Goal: Information Seeking & Learning: Compare options

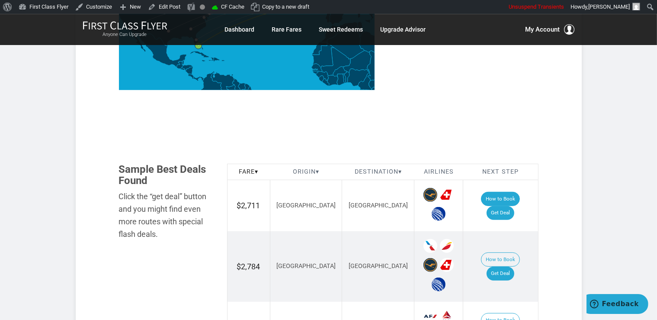
scroll to position [457, 0]
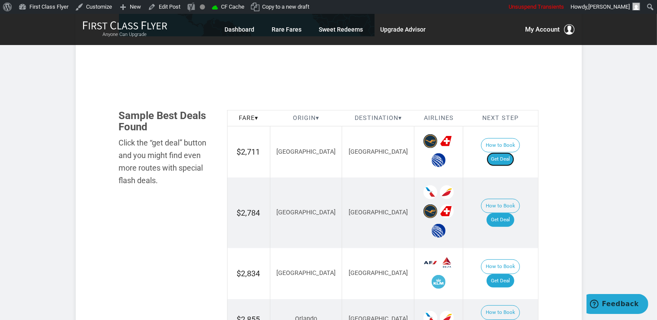
drag, startPoint x: 504, startPoint y: 152, endPoint x: 472, endPoint y: 9, distance: 146.7
click at [504, 152] on link "Get Deal" at bounding box center [501, 159] width 28 height 14
click at [506, 213] on link "Get Deal" at bounding box center [501, 220] width 28 height 14
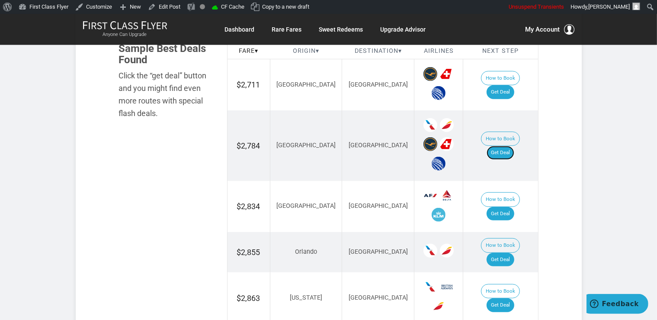
scroll to position [594, 0]
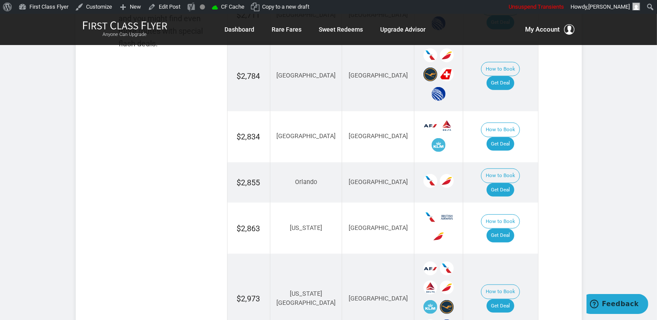
click at [504, 139] on td "How to Book Get Deal" at bounding box center [500, 136] width 75 height 51
click at [504, 138] on link "Get Deal" at bounding box center [501, 144] width 28 height 14
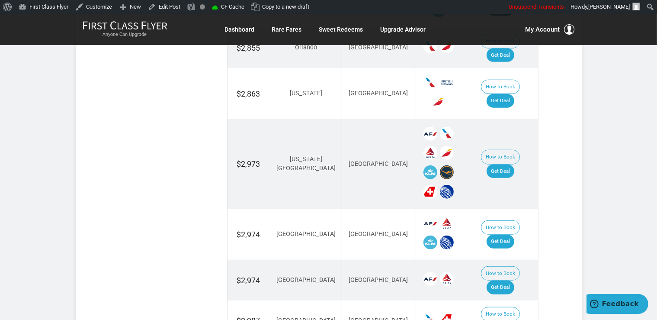
scroll to position [731, 0]
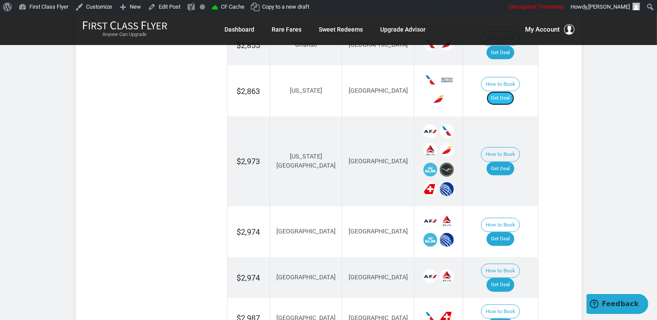
click at [510, 91] on link "Get Deal" at bounding box center [501, 98] width 28 height 14
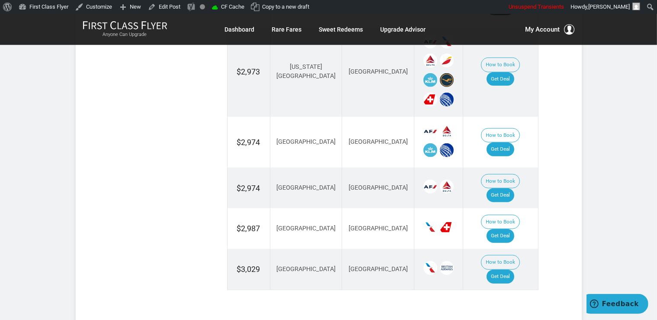
scroll to position [822, 0]
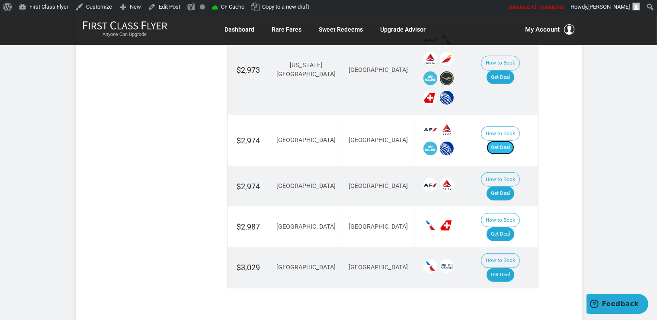
click at [515, 141] on link "Get Deal" at bounding box center [501, 148] width 28 height 14
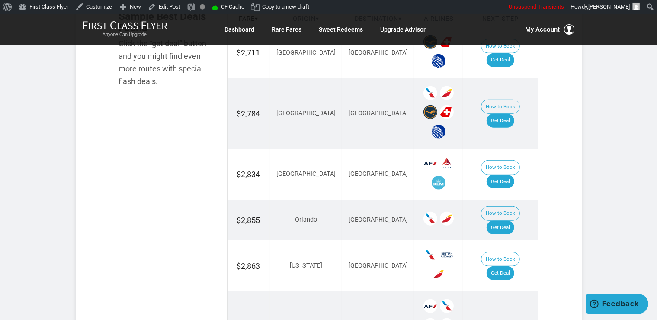
scroll to position [548, 0]
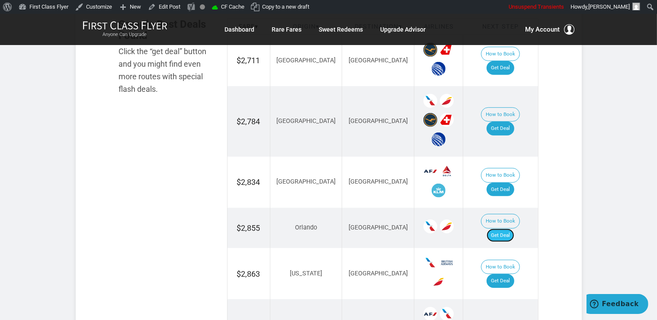
drag, startPoint x: 501, startPoint y: 217, endPoint x: 507, endPoint y: 216, distance: 5.9
click at [501, 228] on link "Get Deal" at bounding box center [501, 235] width 28 height 14
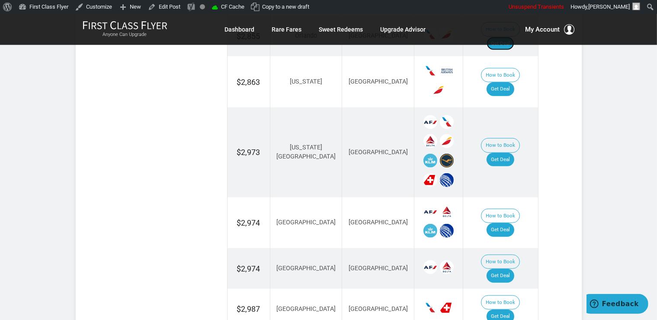
scroll to position [822, 0]
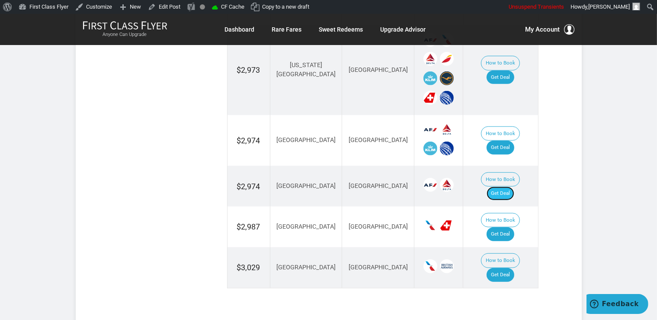
click at [499, 187] on link "Get Deal" at bounding box center [501, 194] width 28 height 14
click at [505, 227] on link "Get Deal" at bounding box center [501, 234] width 28 height 14
click at [509, 268] on link "Get Deal" at bounding box center [501, 275] width 28 height 14
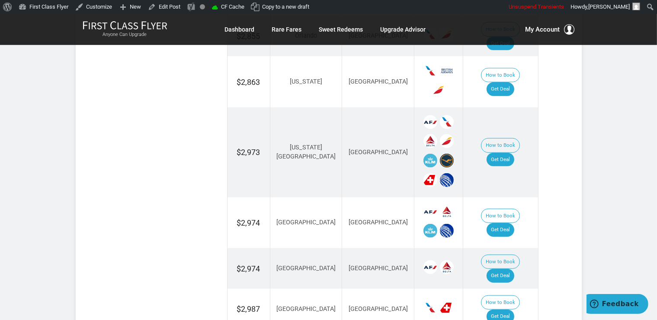
scroll to position [731, 0]
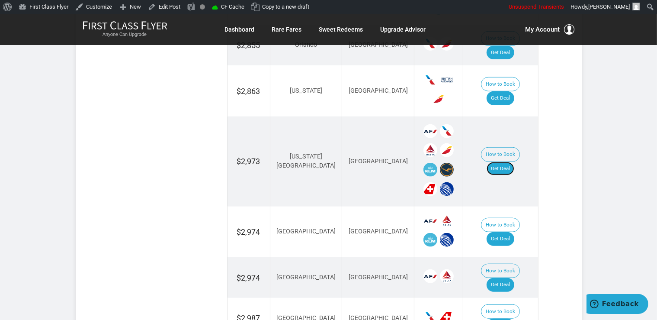
click at [506, 162] on link "Get Deal" at bounding box center [501, 169] width 28 height 14
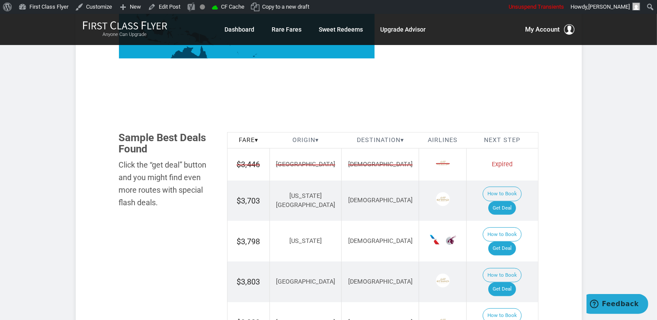
scroll to position [548, 0]
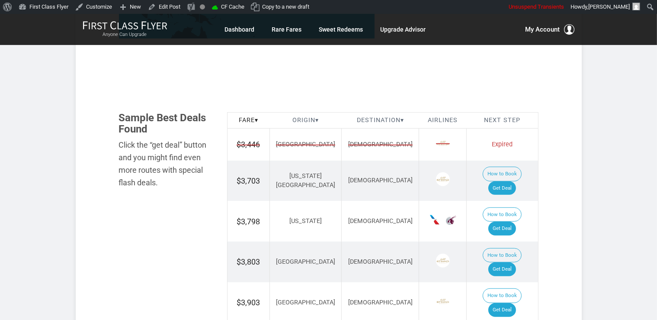
scroll to position [502, 0]
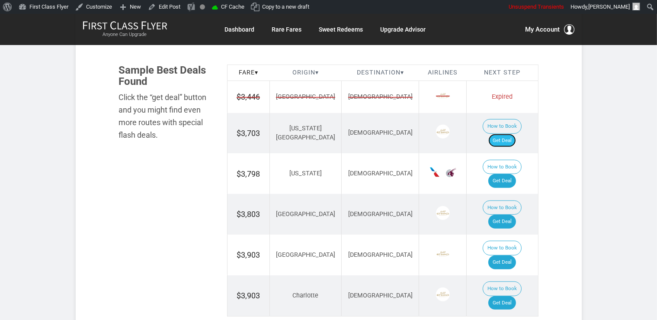
click at [504, 134] on link "Get Deal" at bounding box center [503, 141] width 28 height 14
click at [512, 255] on link "Get Deal" at bounding box center [503, 262] width 28 height 14
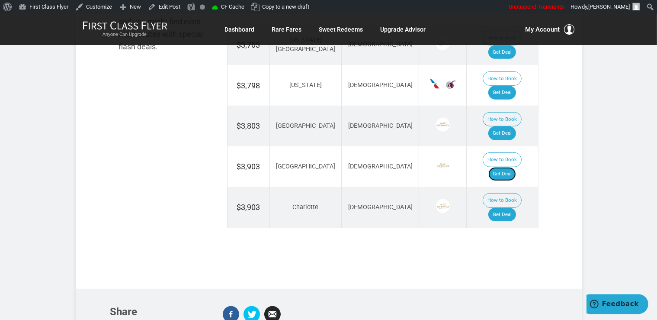
scroll to position [594, 0]
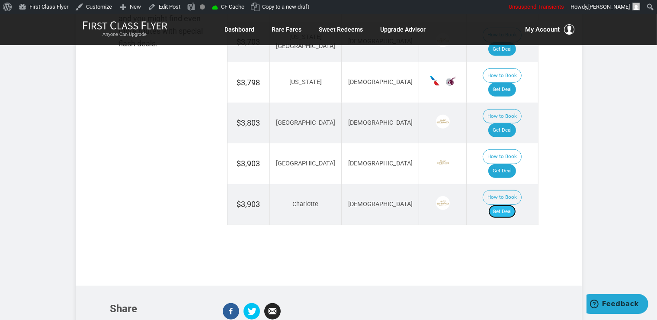
drag, startPoint x: 502, startPoint y: 158, endPoint x: 515, endPoint y: 166, distance: 14.8
click at [503, 205] on link "Get Deal" at bounding box center [503, 212] width 28 height 14
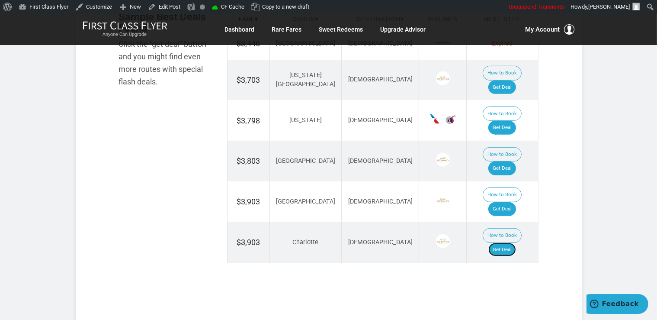
scroll to position [502, 0]
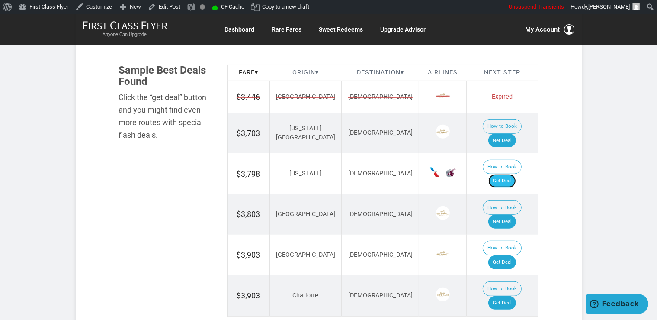
click at [509, 174] on link "Get Deal" at bounding box center [503, 181] width 28 height 14
click at [512, 215] on link "Get Deal" at bounding box center [503, 222] width 28 height 14
click at [506, 215] on link "Get Deal" at bounding box center [503, 222] width 28 height 14
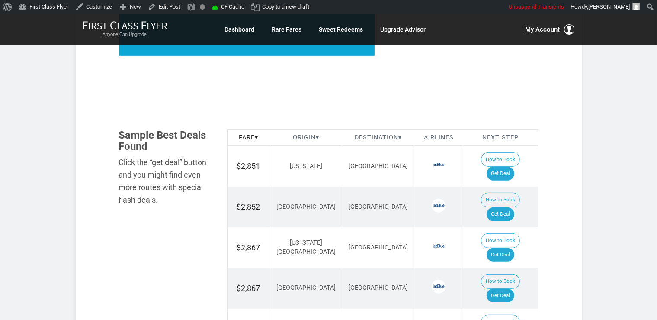
scroll to position [438, 0]
click at [505, 151] on td "How to Book Get Deal" at bounding box center [500, 166] width 75 height 41
click at [522, 164] on td "How to Book Get Deal" at bounding box center [500, 166] width 75 height 41
click at [511, 167] on link "Get Deal" at bounding box center [501, 174] width 28 height 14
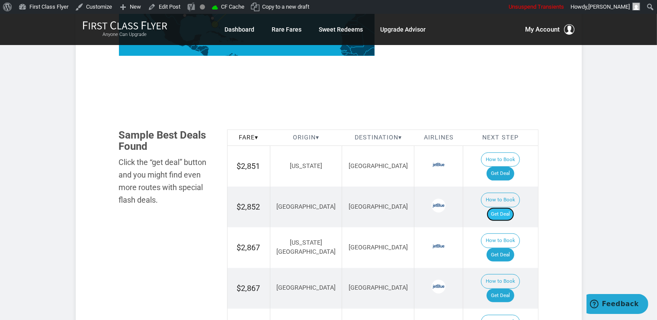
click at [501, 207] on link "Get Deal" at bounding box center [501, 214] width 28 height 14
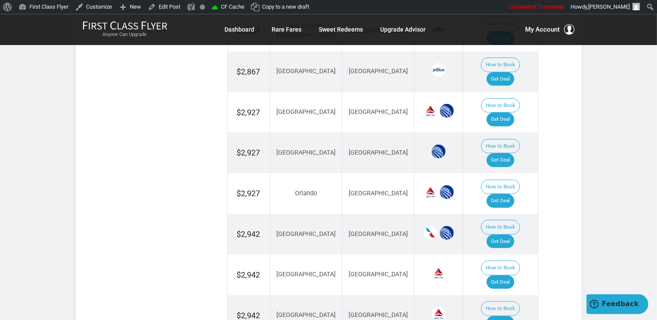
scroll to position [666, 0]
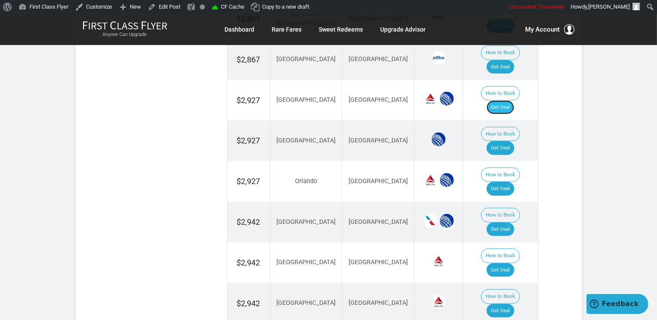
click at [505, 100] on link "Get Deal" at bounding box center [501, 107] width 28 height 14
click at [506, 222] on link "Get Deal" at bounding box center [501, 229] width 28 height 14
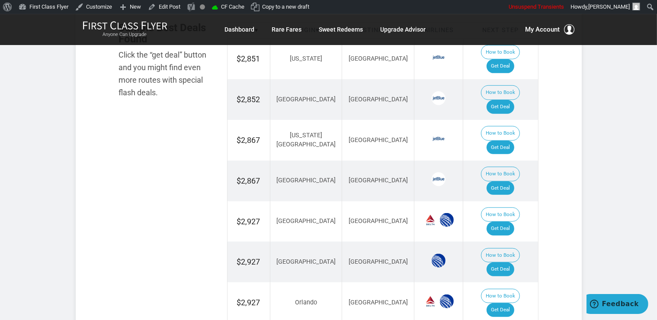
scroll to position [529, 0]
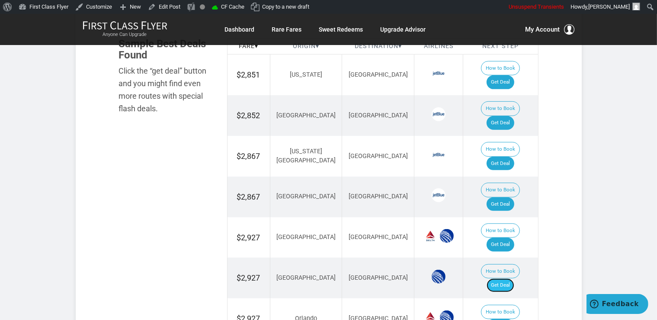
click at [512, 278] on link "Get Deal" at bounding box center [501, 285] width 28 height 14
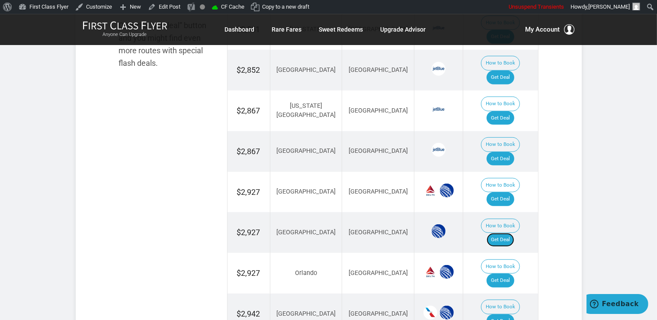
scroll to position [620, 0]
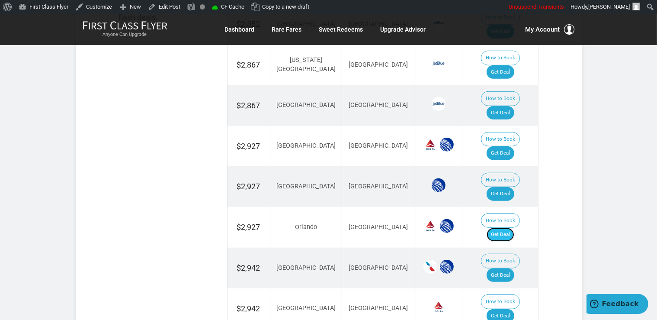
click at [506, 228] on link "Get Deal" at bounding box center [501, 235] width 28 height 14
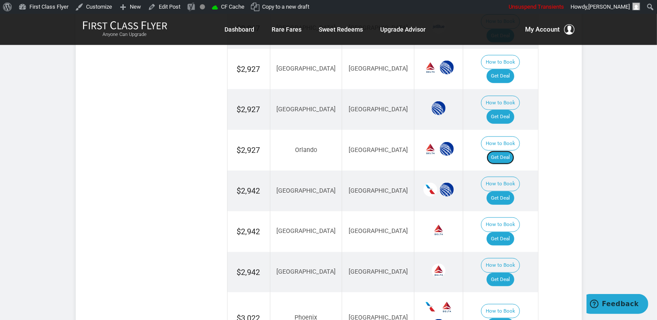
scroll to position [711, 0]
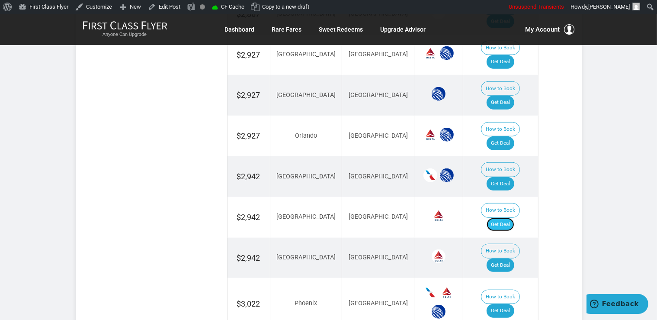
click at [513, 218] on link "Get Deal" at bounding box center [501, 225] width 28 height 14
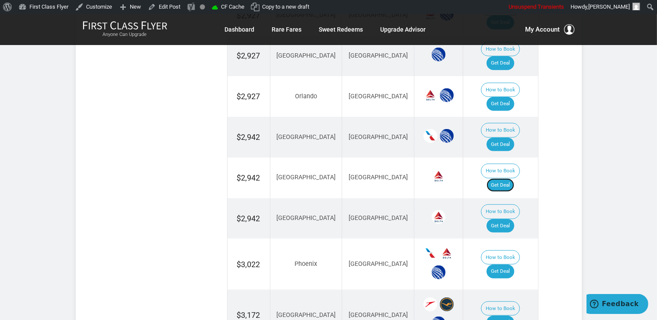
scroll to position [803, 0]
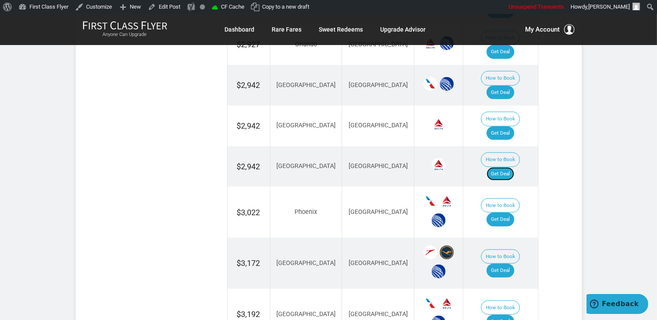
click at [513, 167] on link "Get Deal" at bounding box center [501, 174] width 28 height 14
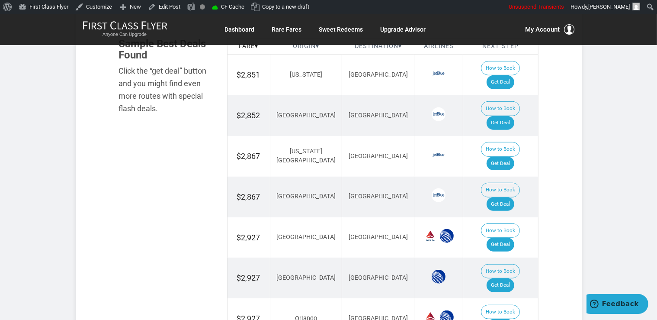
scroll to position [483, 0]
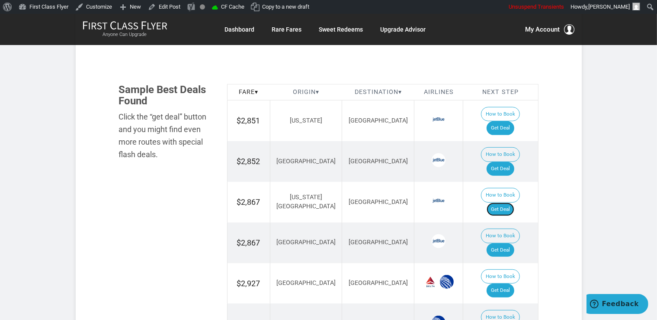
click at [515, 203] on link "Get Deal" at bounding box center [501, 210] width 28 height 14
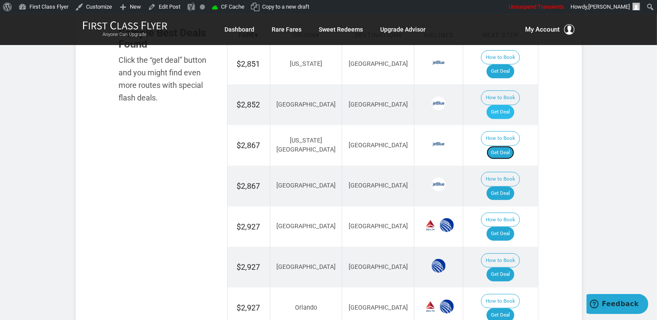
scroll to position [574, 0]
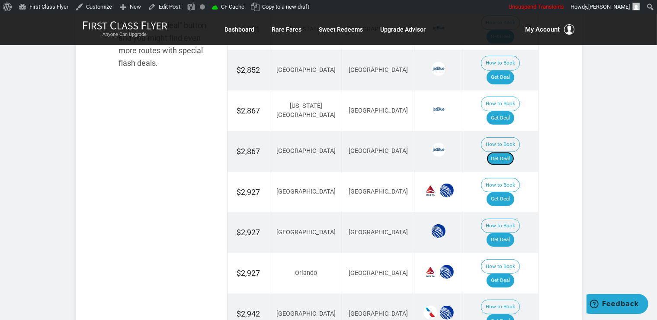
click at [509, 152] on link "Get Deal" at bounding box center [501, 159] width 28 height 14
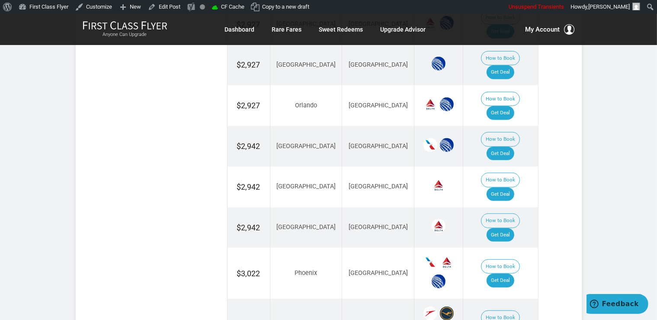
scroll to position [757, 0]
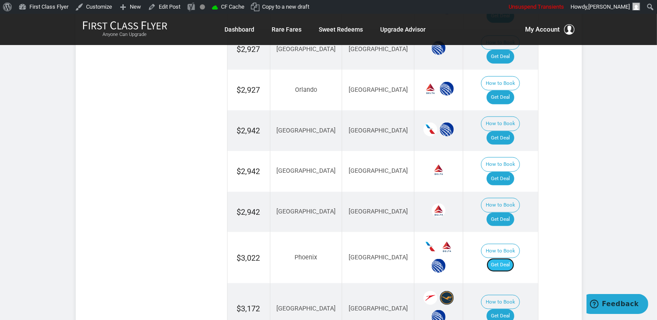
click at [503, 258] on link "Get Deal" at bounding box center [501, 265] width 28 height 14
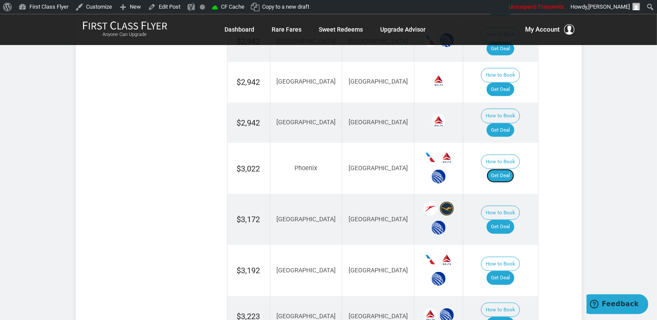
scroll to position [894, 0]
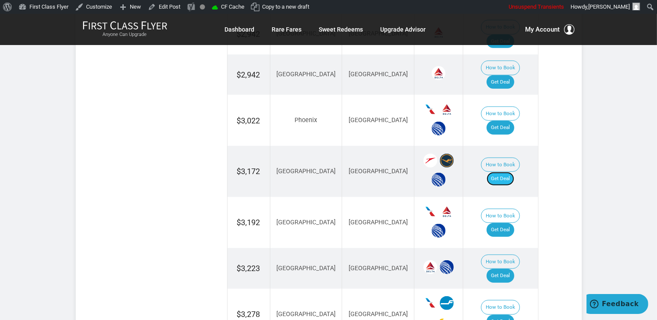
click at [501, 172] on link "Get Deal" at bounding box center [501, 179] width 28 height 14
click at [509, 289] on td "How to Book Get Deal" at bounding box center [500, 314] width 75 height 51
click at [507, 315] on link "Get Deal" at bounding box center [501, 322] width 28 height 14
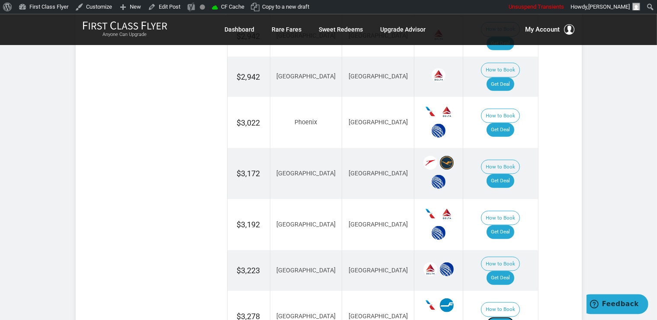
scroll to position [849, 0]
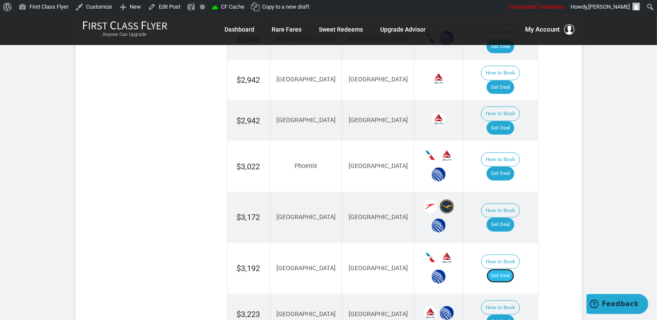
click at [515, 269] on link "Get Deal" at bounding box center [501, 276] width 28 height 14
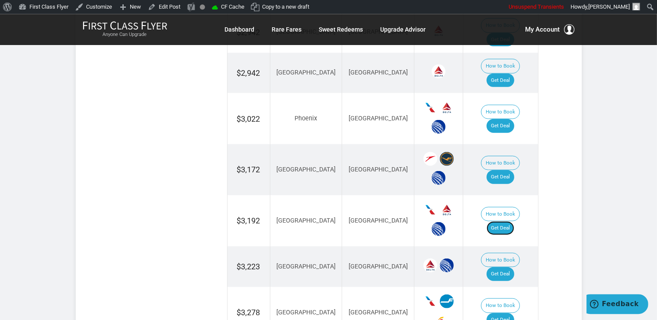
scroll to position [940, 0]
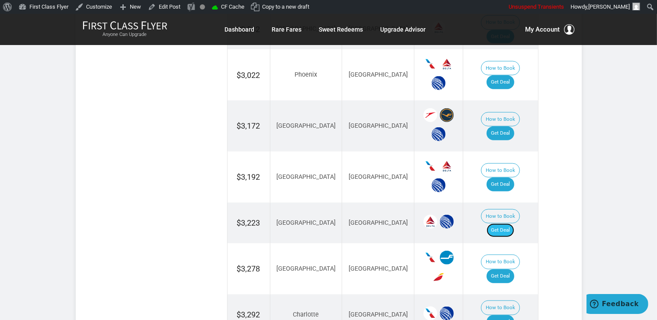
click at [511, 223] on link "Get Deal" at bounding box center [501, 230] width 28 height 14
click at [504, 315] on link "Get Deal" at bounding box center [501, 322] width 28 height 14
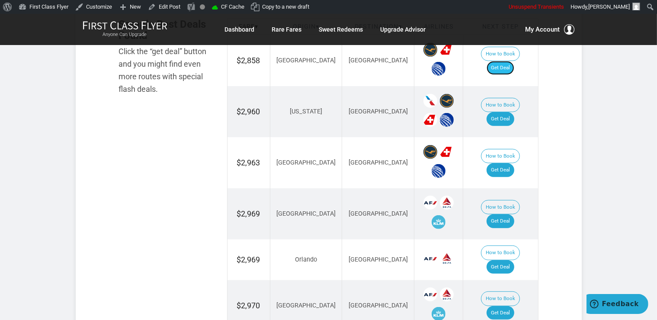
click at [507, 61] on link "Get Deal" at bounding box center [501, 68] width 28 height 14
click at [515, 112] on link "Get Deal" at bounding box center [501, 119] width 28 height 14
drag, startPoint x: 512, startPoint y: 101, endPoint x: 512, endPoint y: 113, distance: 12.1
click at [511, 101] on td "How to Book Get Deal" at bounding box center [500, 111] width 75 height 51
drag, startPoint x: 507, startPoint y: 106, endPoint x: 510, endPoint y: 97, distance: 10.0
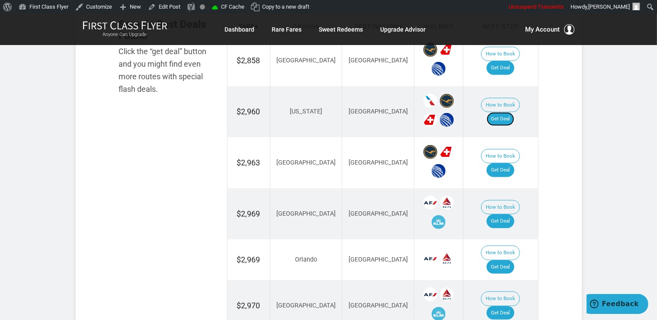
click at [506, 112] on link "Get Deal" at bounding box center [501, 119] width 28 height 14
click at [498, 163] on link "Get Deal" at bounding box center [501, 170] width 28 height 14
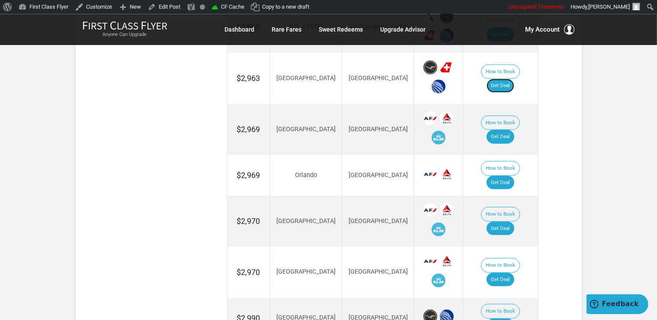
scroll to position [640, 0]
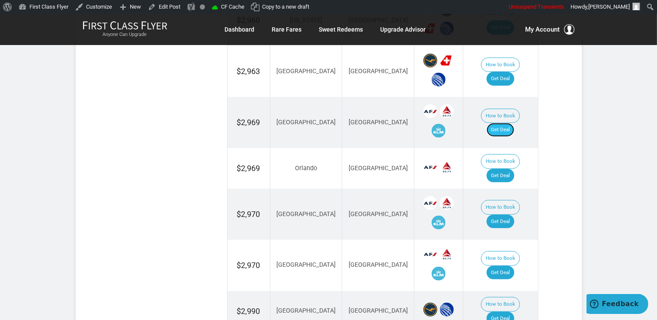
click at [505, 123] on link "Get Deal" at bounding box center [501, 130] width 28 height 14
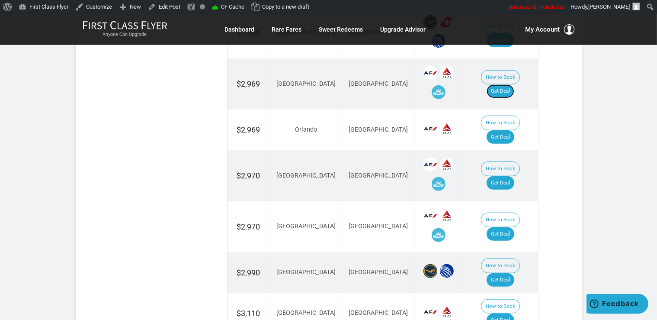
scroll to position [731, 0]
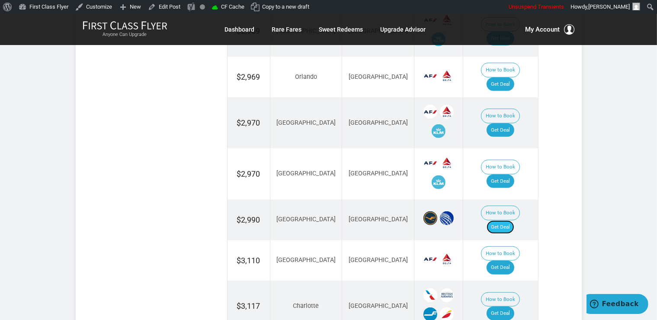
click at [514, 220] on link "Get Deal" at bounding box center [501, 227] width 28 height 14
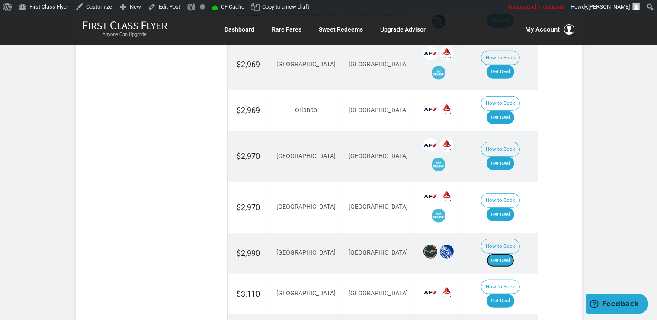
scroll to position [685, 0]
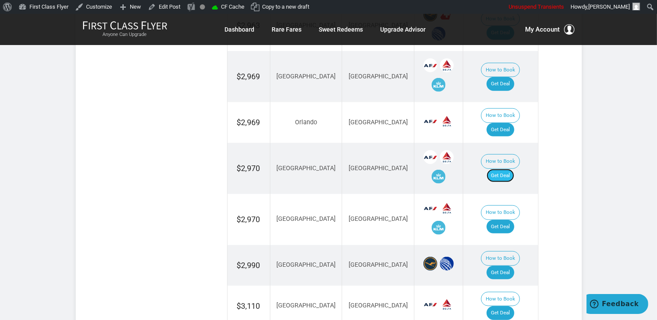
click at [506, 169] on link "Get Deal" at bounding box center [501, 176] width 28 height 14
click at [510, 220] on link "Get Deal" at bounding box center [501, 227] width 28 height 14
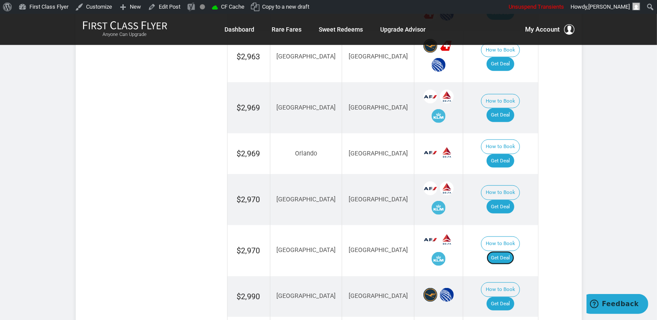
scroll to position [640, 0]
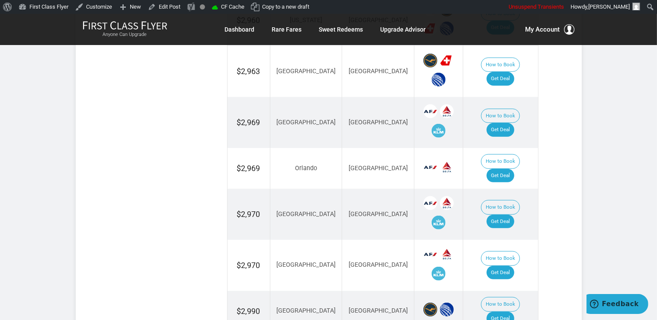
click at [496, 164] on td "How to Book Get Deal" at bounding box center [500, 168] width 75 height 41
click at [503, 169] on link "Get Deal" at bounding box center [501, 176] width 28 height 14
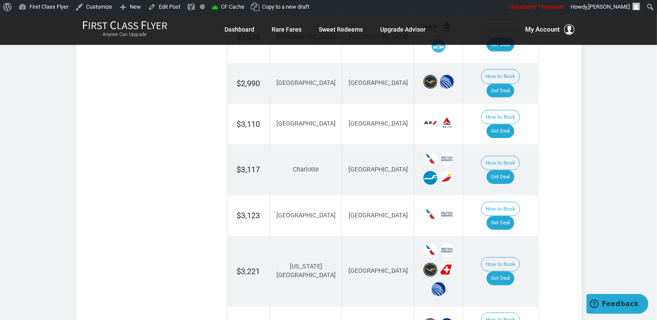
scroll to position [868, 0]
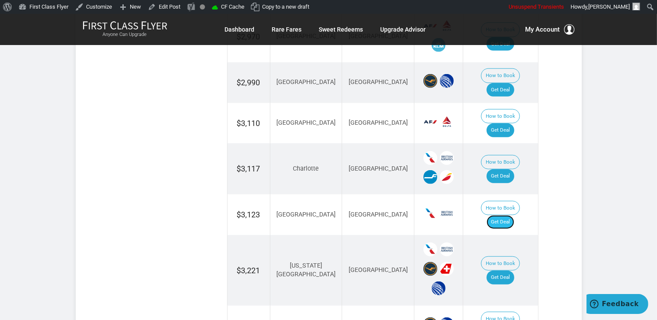
click at [506, 215] on link "Get Deal" at bounding box center [501, 222] width 28 height 14
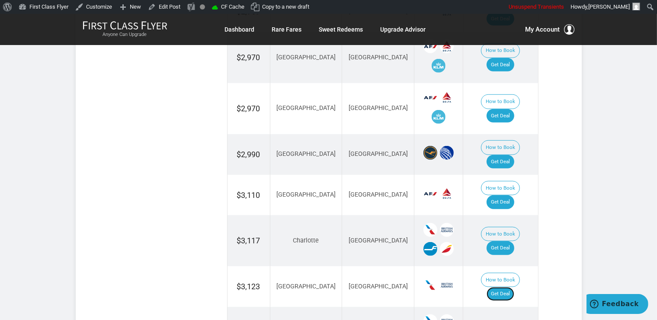
scroll to position [777, 0]
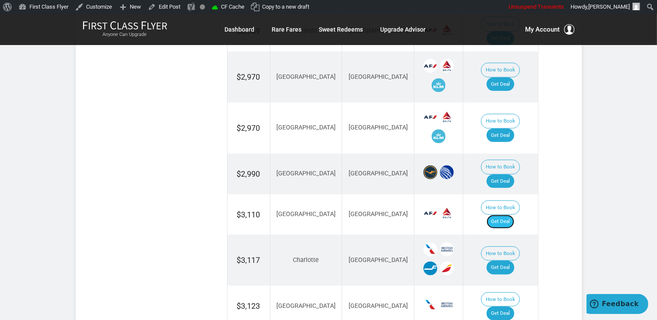
click at [515, 215] on link "Get Deal" at bounding box center [501, 222] width 28 height 14
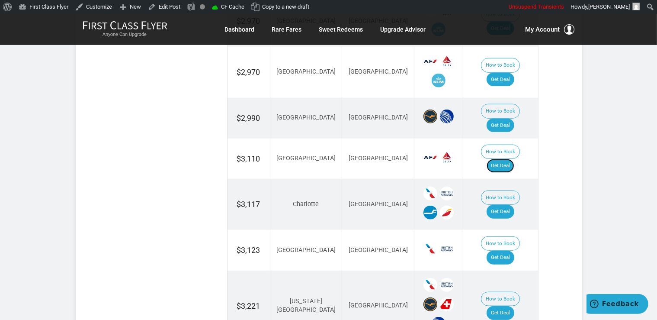
scroll to position [868, 0]
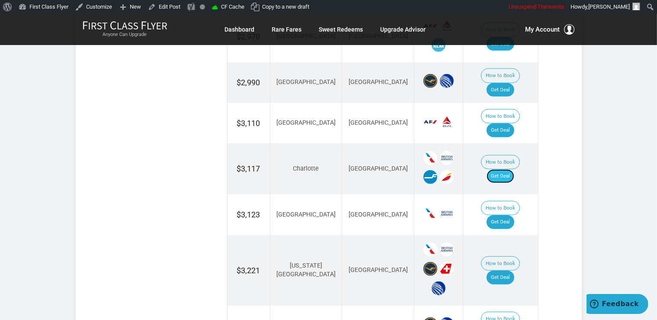
drag, startPoint x: 510, startPoint y: 138, endPoint x: 506, endPoint y: 135, distance: 4.9
click at [510, 169] on link "Get Deal" at bounding box center [501, 176] width 28 height 14
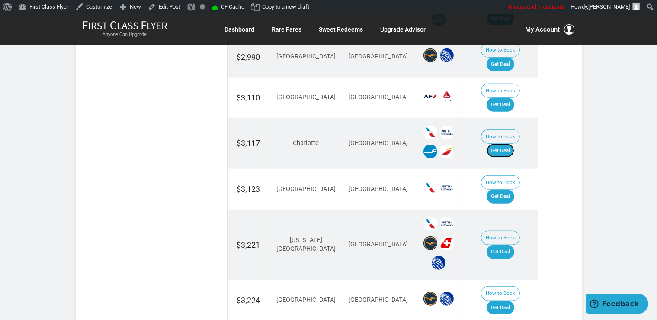
scroll to position [914, 0]
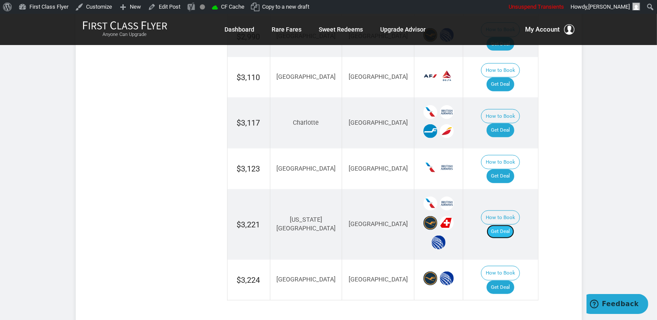
click at [501, 225] on link "Get Deal" at bounding box center [501, 232] width 28 height 14
click at [512, 280] on link "Get Deal" at bounding box center [501, 287] width 28 height 14
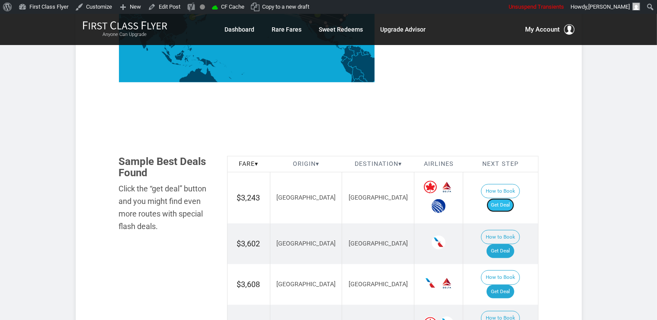
click at [502, 199] on link "Get Deal" at bounding box center [501, 205] width 28 height 14
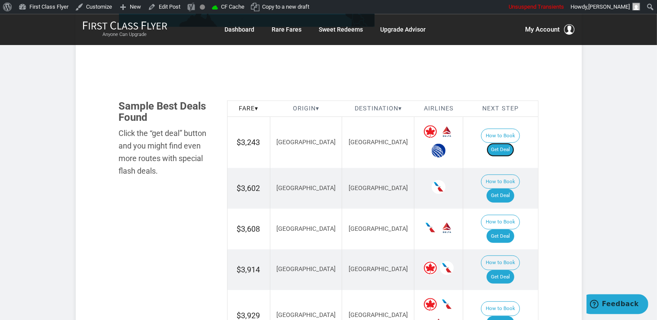
scroll to position [502, 0]
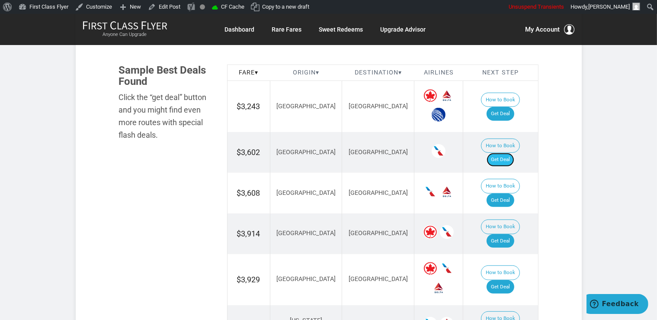
click at [508, 153] on link "Get Deal" at bounding box center [501, 160] width 28 height 14
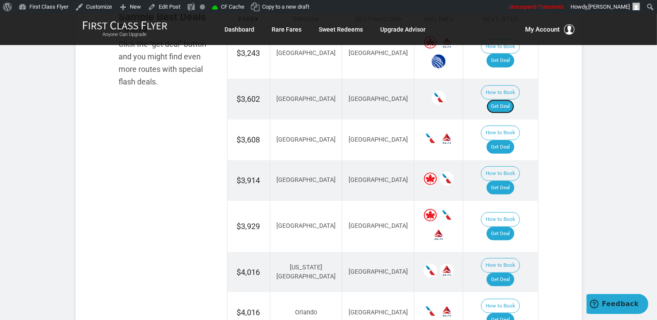
scroll to position [594, 0]
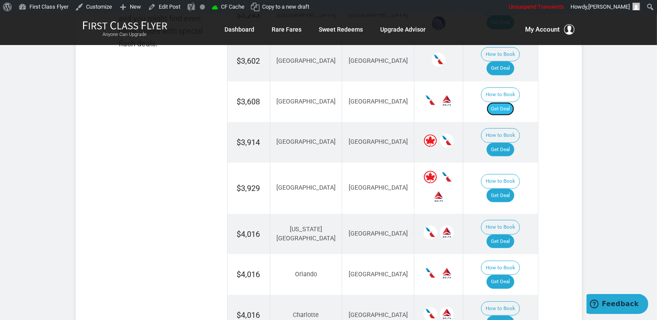
click at [514, 102] on link "Get Deal" at bounding box center [501, 109] width 28 height 14
click at [511, 143] on link "Get Deal" at bounding box center [501, 150] width 28 height 14
click at [512, 189] on link "Get Deal" at bounding box center [501, 196] width 28 height 14
click at [513, 235] on link "Get Deal" at bounding box center [501, 242] width 28 height 14
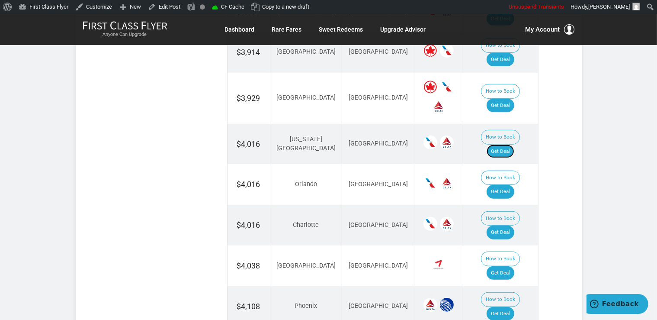
scroll to position [685, 0]
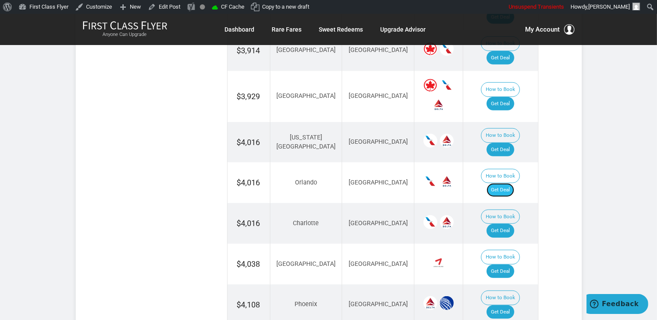
click at [513, 183] on link "Get Deal" at bounding box center [501, 190] width 28 height 14
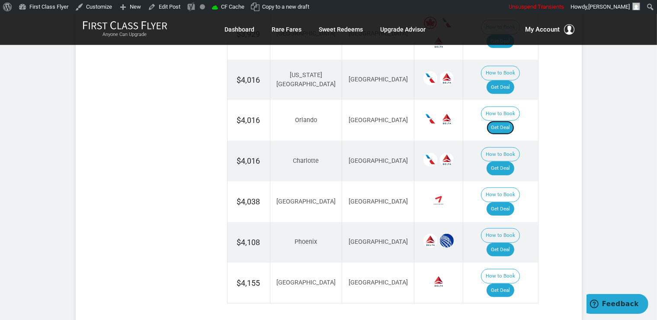
scroll to position [731, 0]
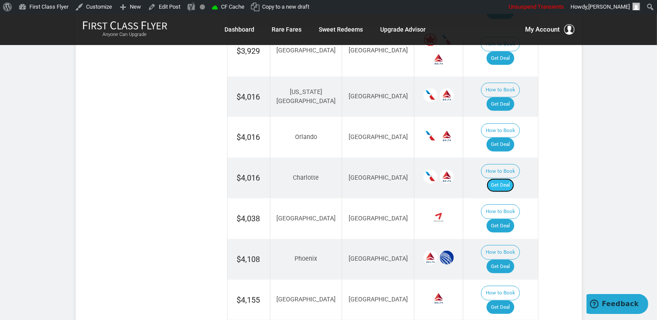
click at [506, 178] on link "Get Deal" at bounding box center [501, 185] width 28 height 14
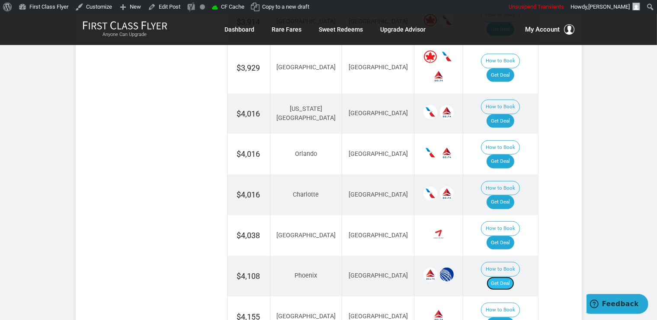
click at [506, 277] on link "Get Deal" at bounding box center [501, 284] width 28 height 14
click at [504, 317] on link "Get Deal" at bounding box center [501, 324] width 28 height 14
click at [505, 236] on link "Get Deal" at bounding box center [501, 243] width 28 height 14
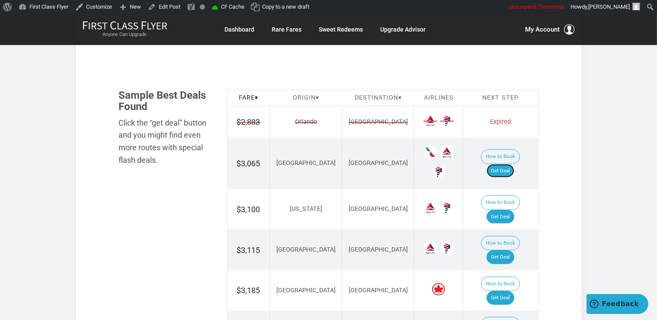
click at [515, 164] on link "Get Deal" at bounding box center [501, 171] width 28 height 14
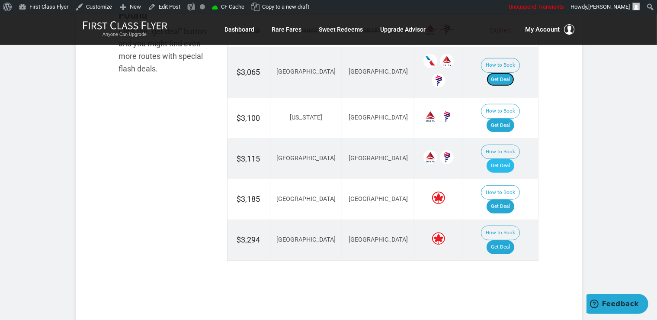
scroll to position [594, 0]
click at [506, 119] on link "Get Deal" at bounding box center [501, 126] width 28 height 14
click at [507, 159] on link "Get Deal" at bounding box center [501, 166] width 28 height 14
drag, startPoint x: 500, startPoint y: 174, endPoint x: 507, endPoint y: 170, distance: 8.5
click at [500, 199] on link "Get Deal" at bounding box center [501, 206] width 28 height 14
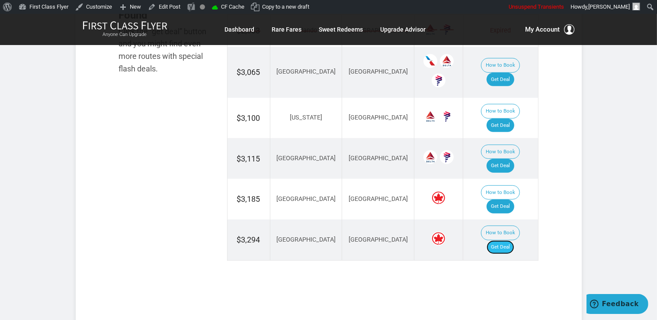
click at [513, 240] on link "Get Deal" at bounding box center [501, 247] width 28 height 14
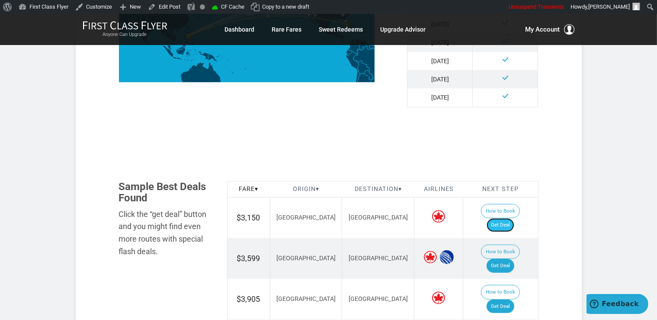
click at [506, 218] on link "Get Deal" at bounding box center [501, 225] width 28 height 14
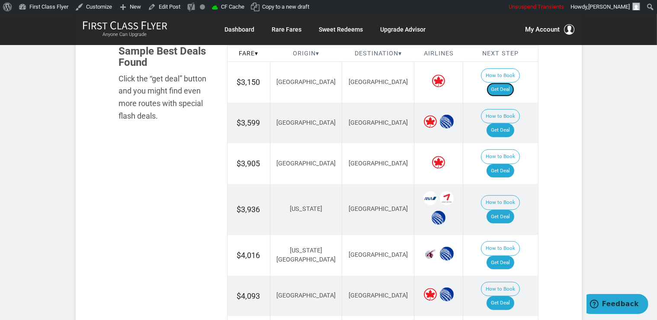
scroll to position [548, 0]
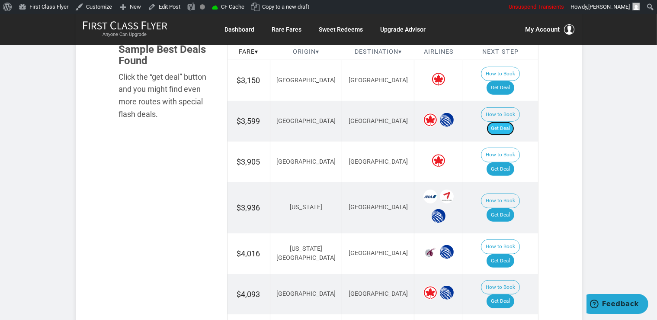
click at [509, 122] on link "Get Deal" at bounding box center [501, 129] width 28 height 14
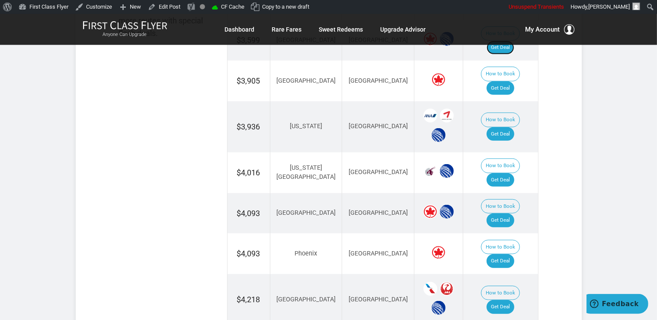
scroll to position [640, 0]
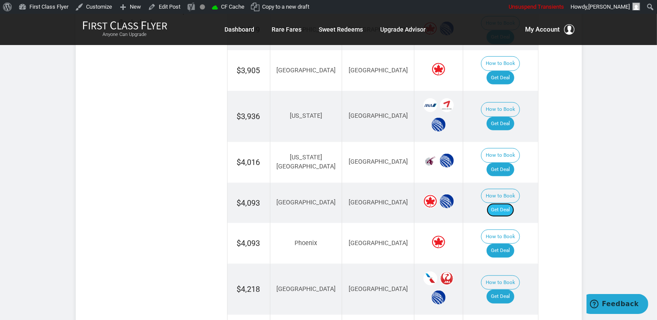
click at [511, 203] on link "Get Deal" at bounding box center [501, 210] width 28 height 14
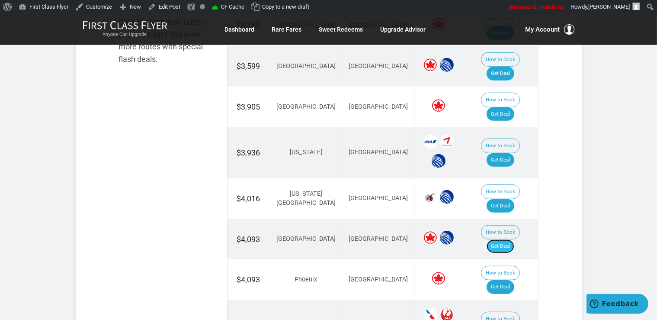
scroll to position [594, 0]
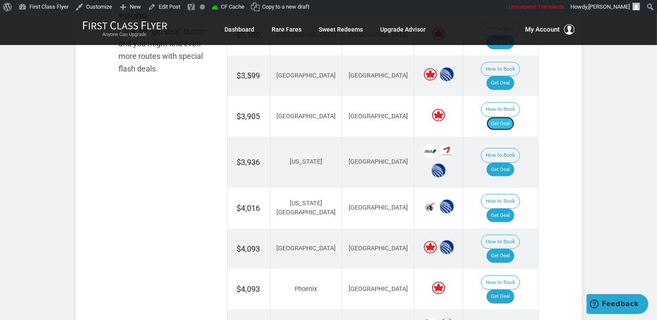
click at [505, 117] on link "Get Deal" at bounding box center [501, 124] width 28 height 14
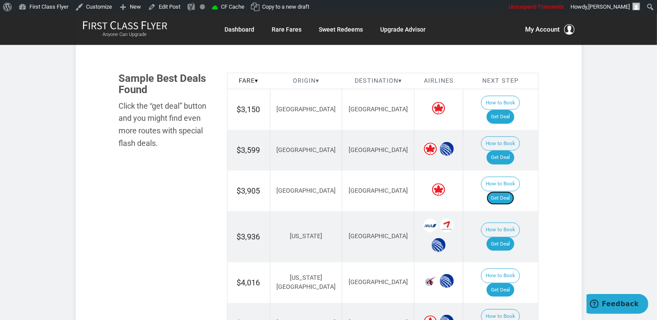
scroll to position [502, 0]
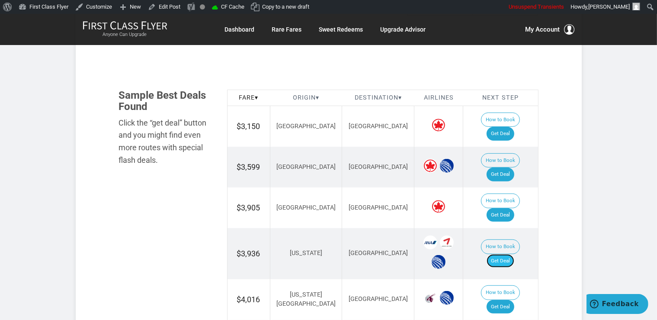
click at [510, 254] on link "Get Deal" at bounding box center [501, 261] width 28 height 14
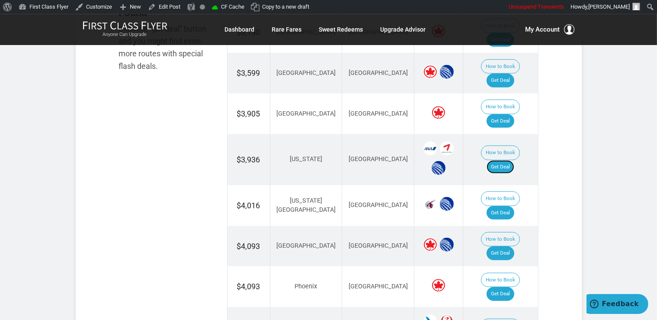
scroll to position [640, 0]
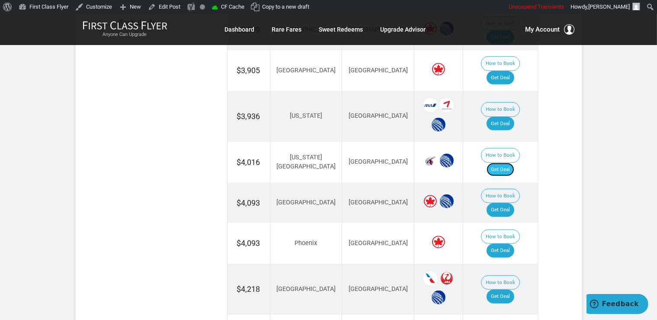
click at [499, 163] on link "Get Deal" at bounding box center [501, 170] width 28 height 14
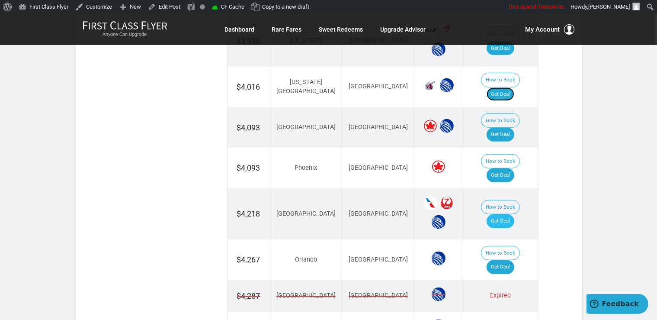
scroll to position [731, 0]
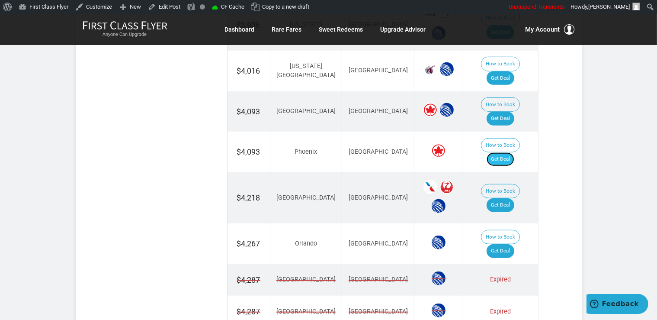
click at [508, 152] on link "Get Deal" at bounding box center [501, 159] width 28 height 14
click at [499, 198] on link "Get Deal" at bounding box center [501, 205] width 28 height 14
click at [508, 198] on link "Get Deal" at bounding box center [501, 205] width 28 height 14
click at [502, 244] on link "Get Deal" at bounding box center [501, 251] width 28 height 14
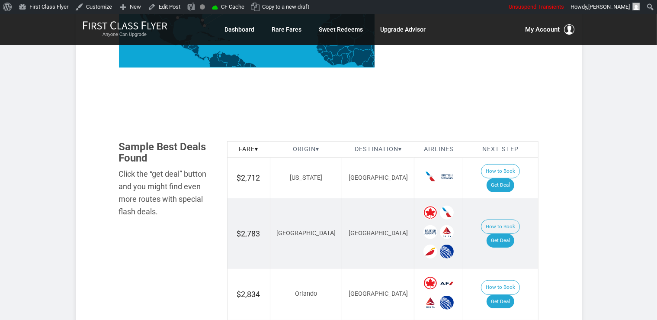
scroll to position [471, 0]
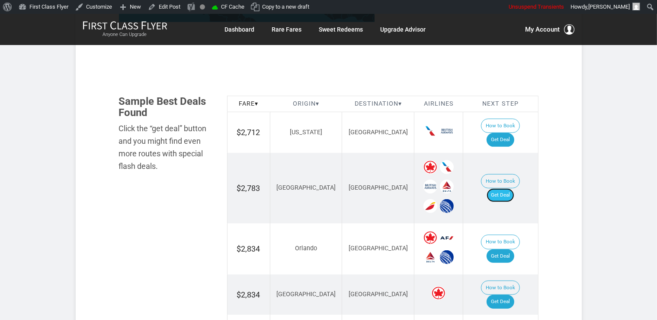
click at [508, 188] on link "Get Deal" at bounding box center [501, 195] width 28 height 14
click at [515, 133] on link "Get Deal" at bounding box center [501, 140] width 28 height 14
click at [508, 188] on link "Get Deal" at bounding box center [501, 195] width 28 height 14
click at [515, 133] on link "Get Deal" at bounding box center [501, 140] width 28 height 14
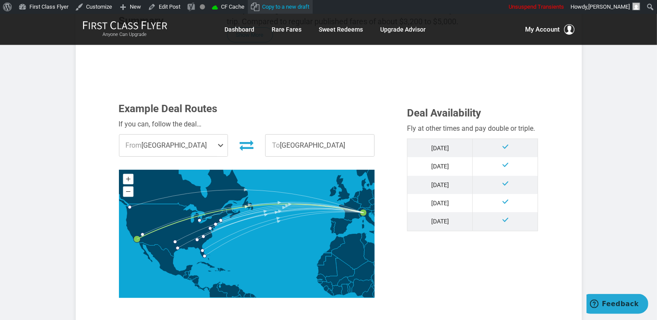
scroll to position [106, 0]
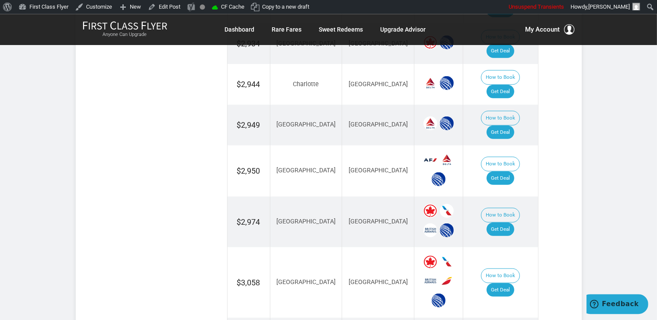
scroll to position [822, 0]
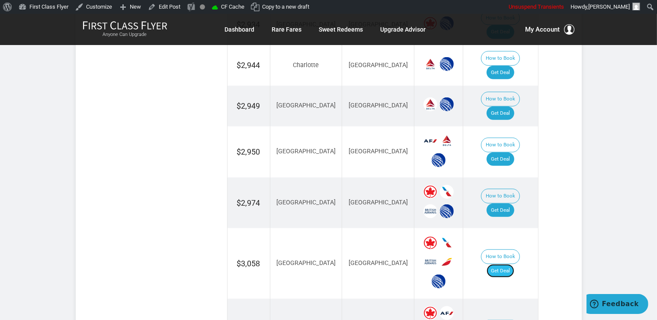
click at [498, 264] on link "Get Deal" at bounding box center [501, 271] width 28 height 14
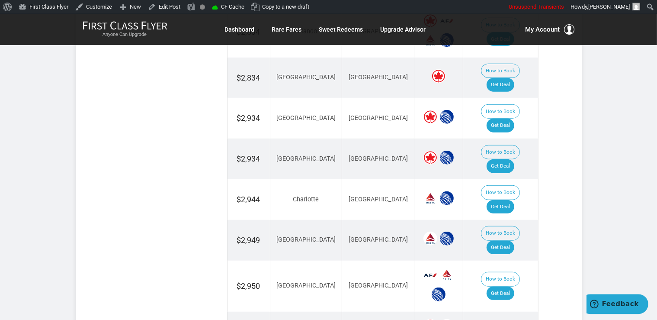
scroll to position [685, 0]
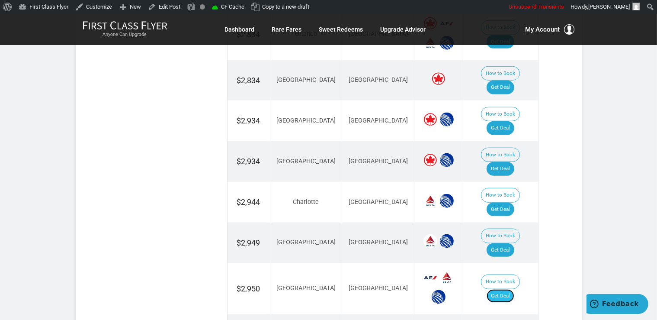
click at [507, 289] on link "Get Deal" at bounding box center [501, 296] width 28 height 14
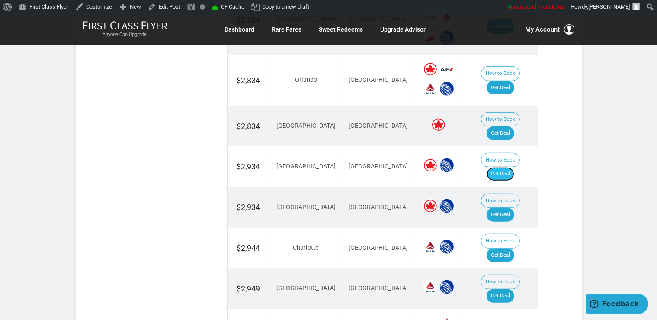
click at [511, 167] on link "Get Deal" at bounding box center [501, 174] width 28 height 14
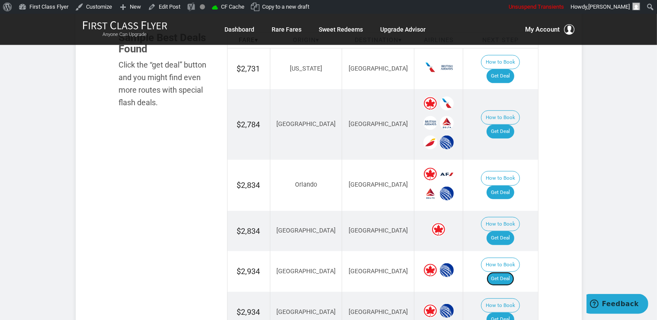
scroll to position [523, 0]
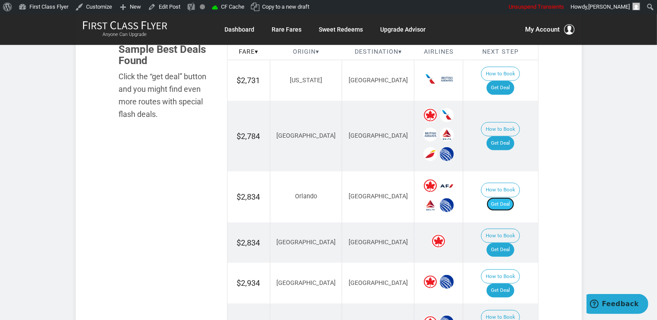
click at [512, 197] on link "Get Deal" at bounding box center [501, 204] width 28 height 14
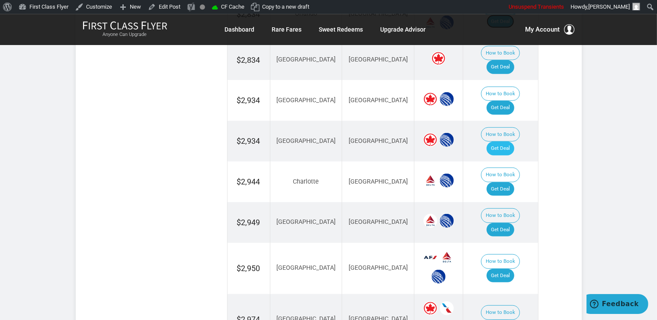
scroll to position [706, 0]
click at [508, 222] on link "Get Deal" at bounding box center [501, 229] width 28 height 14
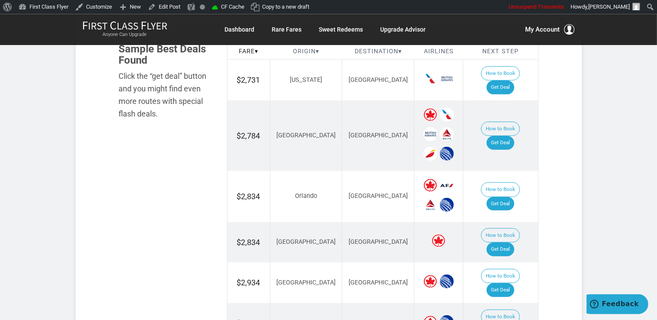
scroll to position [523, 0]
drag, startPoint x: 502, startPoint y: 223, endPoint x: 511, endPoint y: 219, distance: 9.3
click at [502, 243] on link "Get Deal" at bounding box center [501, 250] width 28 height 14
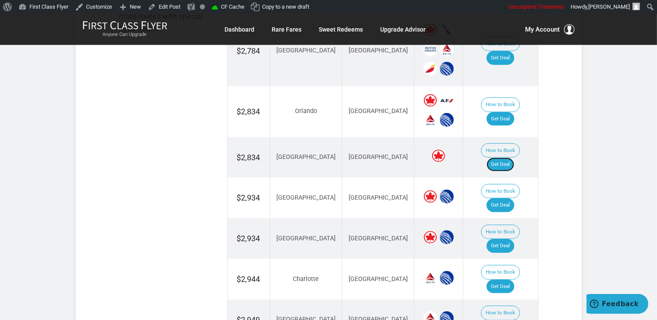
scroll to position [615, 0]
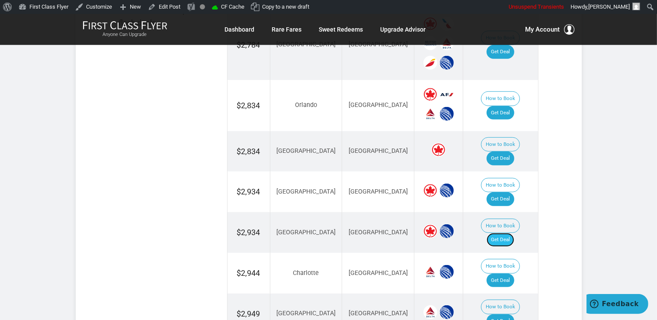
click at [513, 233] on link "Get Deal" at bounding box center [501, 240] width 28 height 14
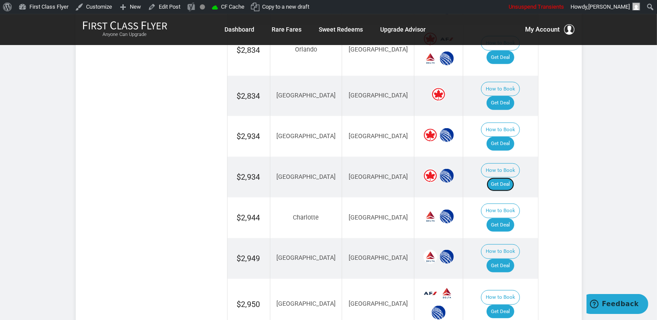
scroll to position [706, 0]
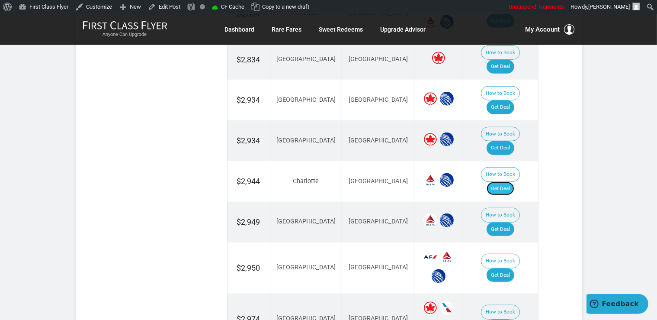
click at [512, 182] on link "Get Deal" at bounding box center [501, 189] width 28 height 14
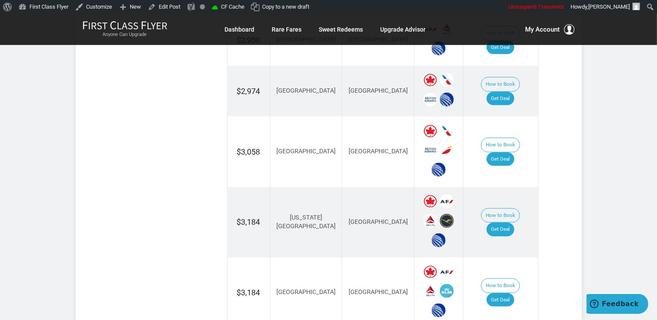
scroll to position [935, 0]
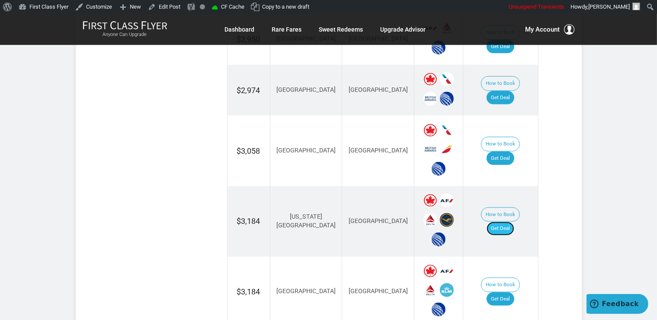
click at [515, 222] on link "Get Deal" at bounding box center [501, 229] width 28 height 14
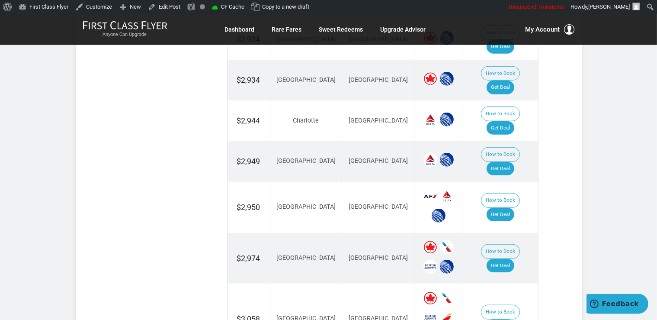
scroll to position [798, 0]
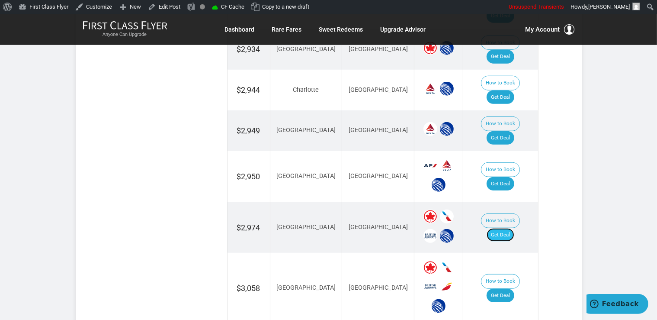
click at [508, 228] on link "Get Deal" at bounding box center [501, 235] width 28 height 14
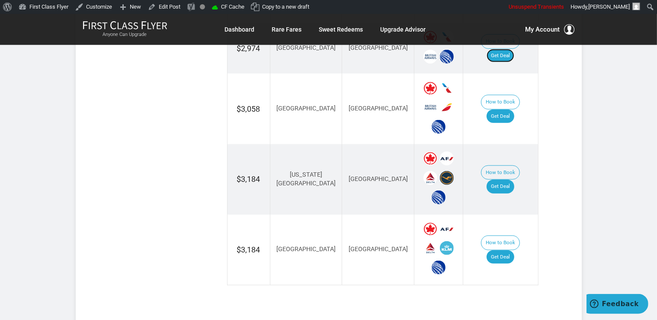
scroll to position [980, 0]
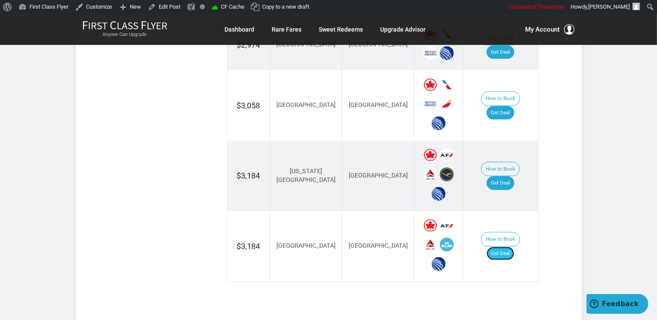
click at [509, 247] on link "Get Deal" at bounding box center [501, 254] width 28 height 14
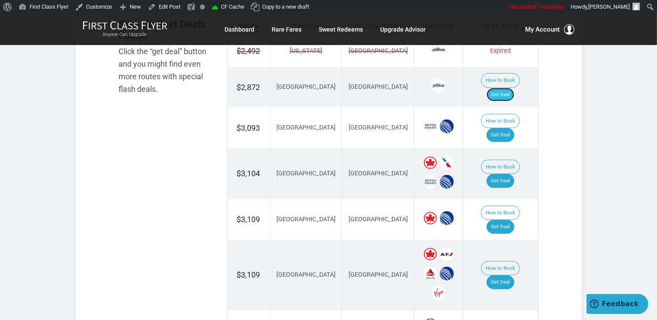
click at [515, 88] on link "Get Deal" at bounding box center [501, 95] width 28 height 14
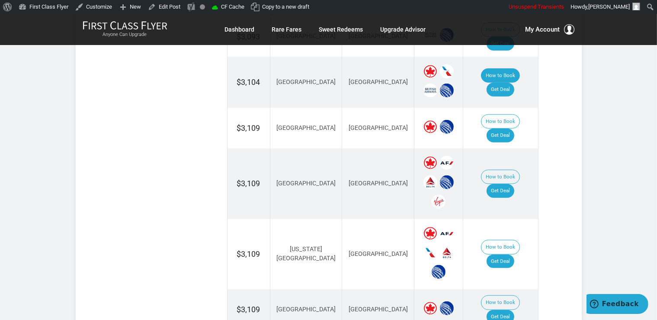
scroll to position [594, 0]
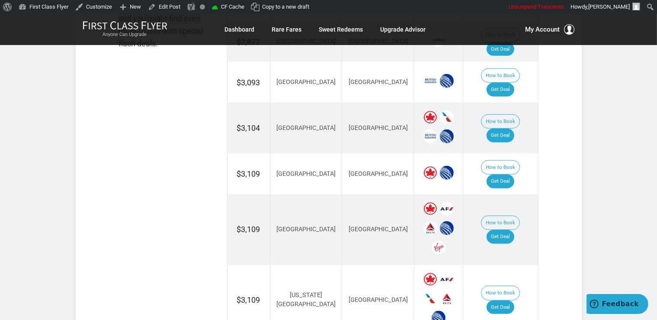
click at [503, 75] on td "How to Book Get Deal" at bounding box center [500, 82] width 75 height 41
click at [501, 83] on link "Get Deal" at bounding box center [501, 90] width 28 height 14
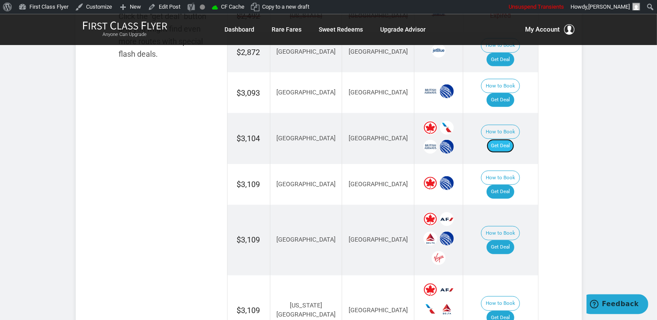
click at [506, 138] on link "Get Deal" at bounding box center [501, 145] width 28 height 14
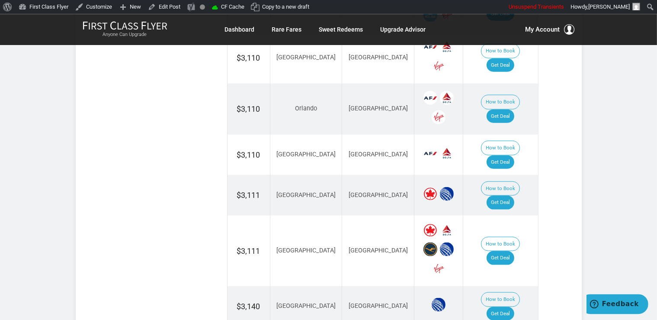
scroll to position [1041, 0]
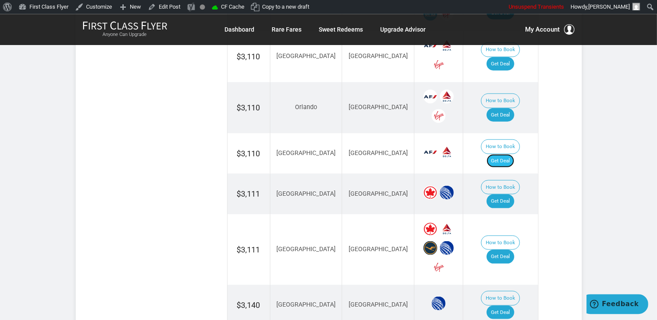
click at [512, 154] on link "Get Deal" at bounding box center [501, 161] width 28 height 14
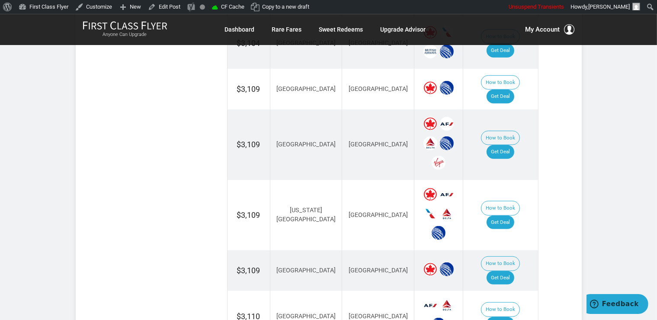
scroll to position [630, 0]
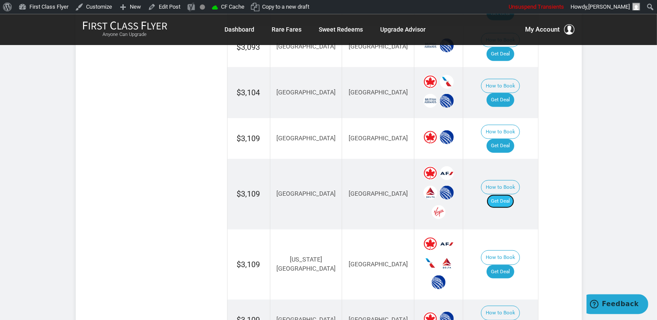
click at [510, 194] on link "Get Deal" at bounding box center [501, 201] width 28 height 14
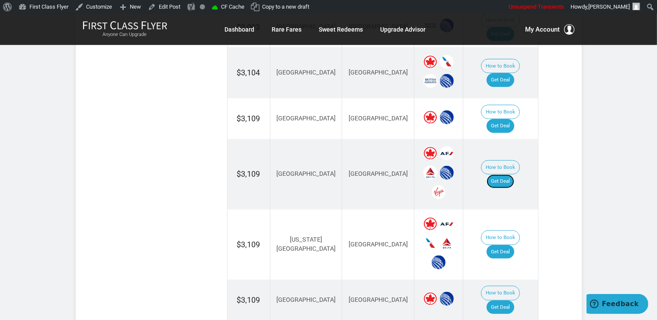
scroll to position [729, 0]
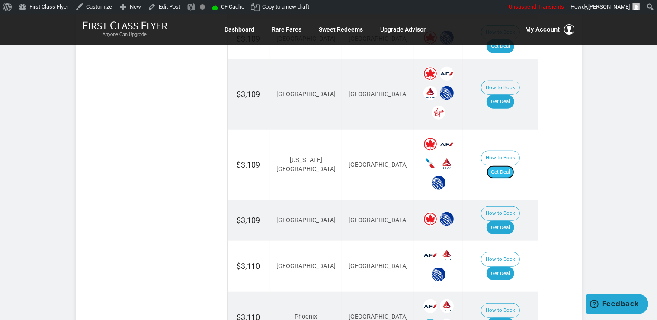
click at [499, 165] on link "Get Deal" at bounding box center [501, 172] width 28 height 14
click at [505, 221] on link "Get Deal" at bounding box center [501, 228] width 28 height 14
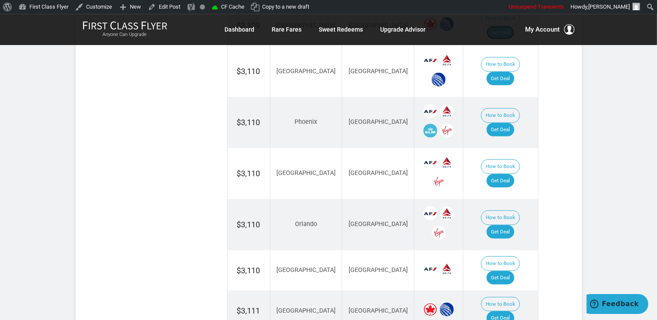
scroll to position [957, 0]
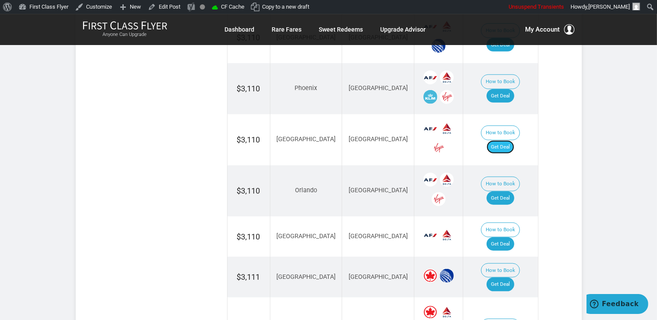
click at [501, 140] on link "Get Deal" at bounding box center [501, 147] width 28 height 14
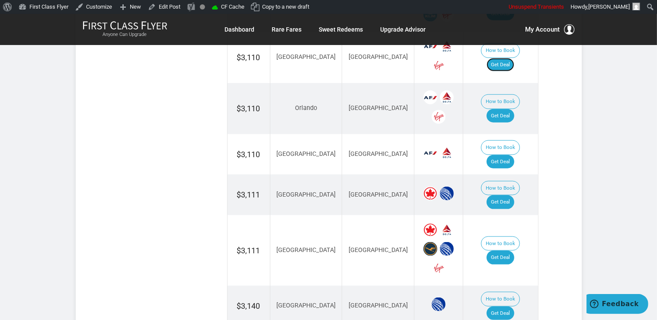
scroll to position [1049, 0]
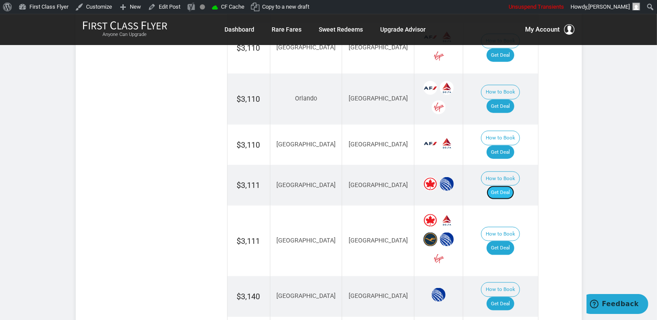
drag, startPoint x: 508, startPoint y: 125, endPoint x: 521, endPoint y: 124, distance: 12.2
click at [508, 186] on link "Get Deal" at bounding box center [501, 193] width 28 height 14
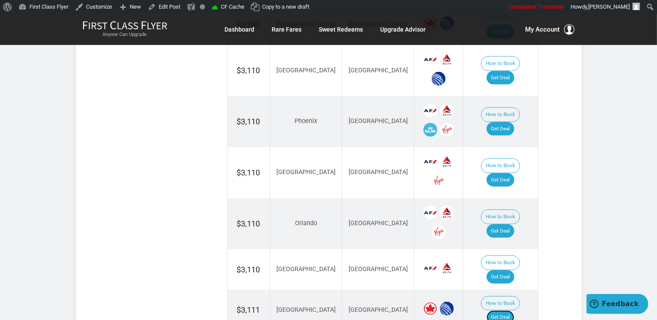
scroll to position [912, 0]
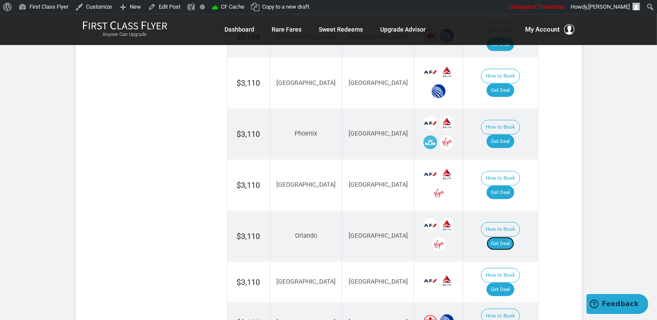
click at [505, 237] on link "Get Deal" at bounding box center [501, 244] width 28 height 14
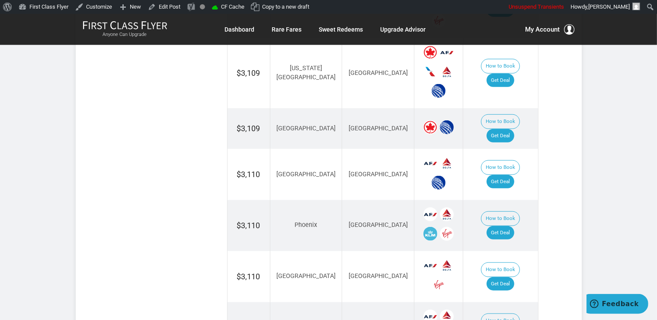
scroll to position [775, 0]
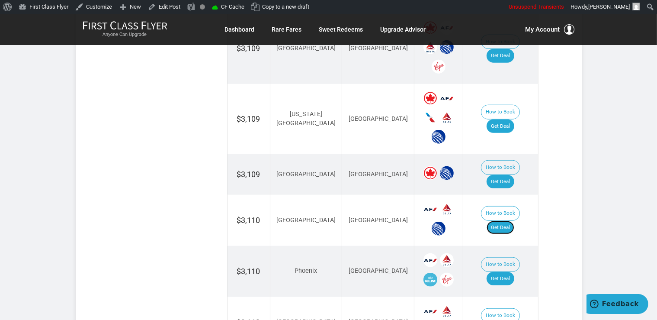
drag, startPoint x: 508, startPoint y: 176, endPoint x: 510, endPoint y: 165, distance: 11.0
click at [508, 221] on link "Get Deal" at bounding box center [501, 228] width 28 height 14
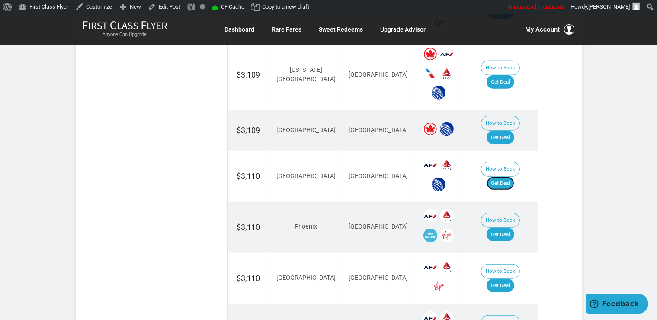
scroll to position [866, 0]
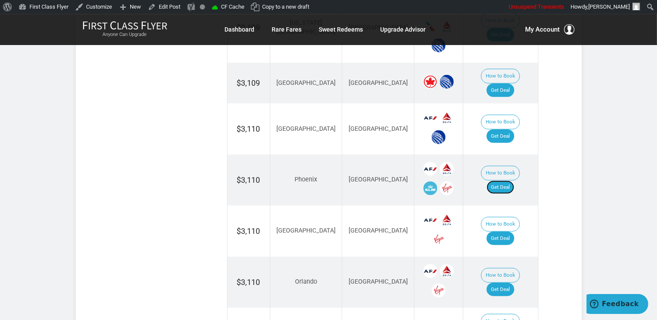
drag, startPoint x: 496, startPoint y: 138, endPoint x: 512, endPoint y: 125, distance: 19.4
click at [497, 180] on link "Get Deal" at bounding box center [501, 187] width 28 height 14
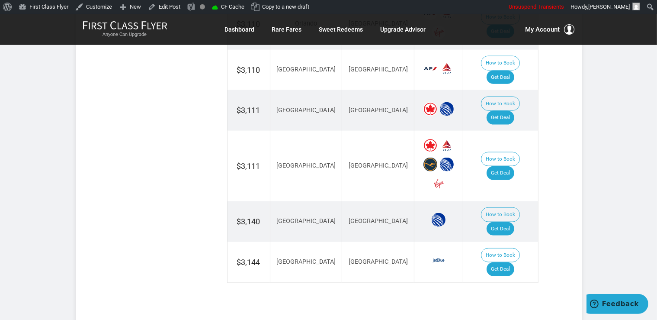
scroll to position [1140, 0]
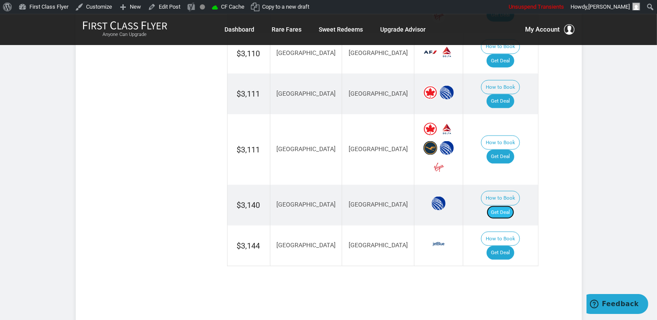
click at [512, 206] on link "Get Deal" at bounding box center [501, 213] width 28 height 14
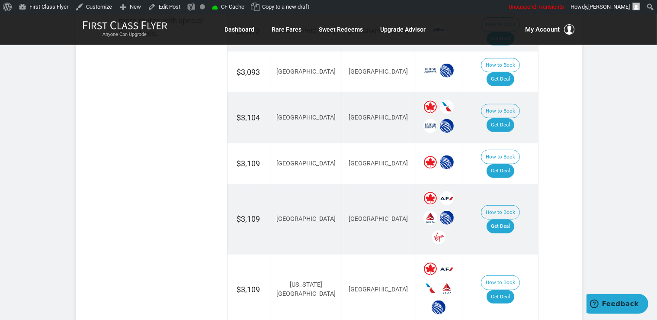
scroll to position [592, 0]
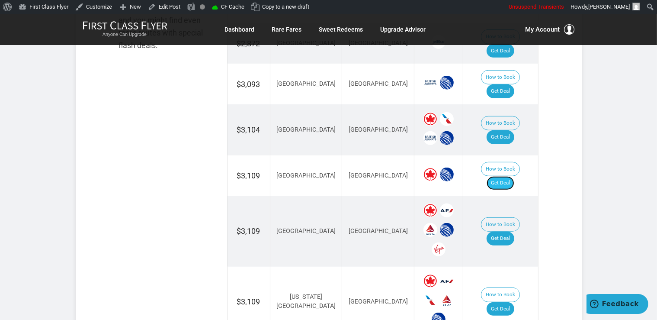
click at [510, 176] on link "Get Deal" at bounding box center [501, 183] width 28 height 14
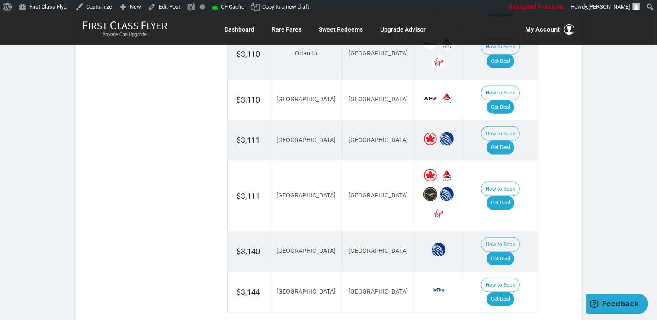
scroll to position [1094, 0]
click at [505, 196] on link "Get Deal" at bounding box center [501, 203] width 28 height 14
click at [510, 292] on link "Get Deal" at bounding box center [501, 299] width 28 height 14
click at [504, 292] on link "Get Deal" at bounding box center [501, 299] width 28 height 14
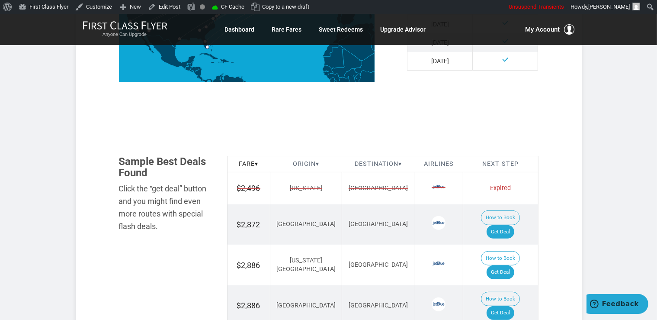
scroll to position [457, 0]
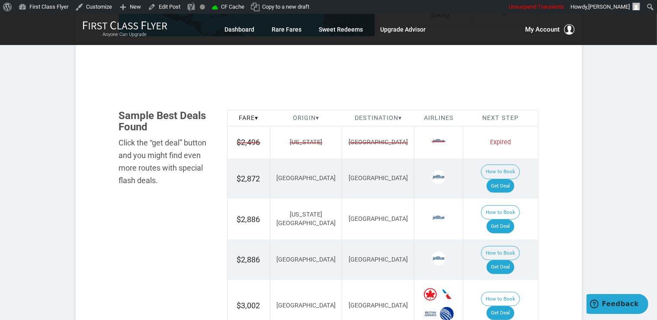
click at [501, 164] on td "How to Book Get Deal" at bounding box center [500, 178] width 75 height 41
click at [511, 179] on link "Get Deal" at bounding box center [501, 186] width 28 height 14
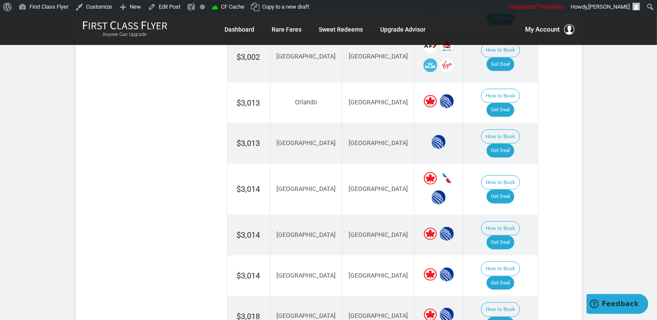
scroll to position [868, 0]
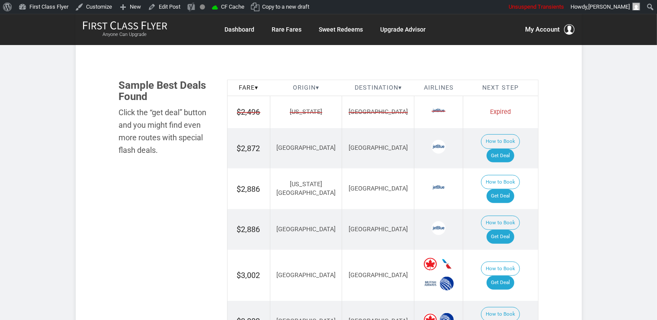
scroll to position [502, 0]
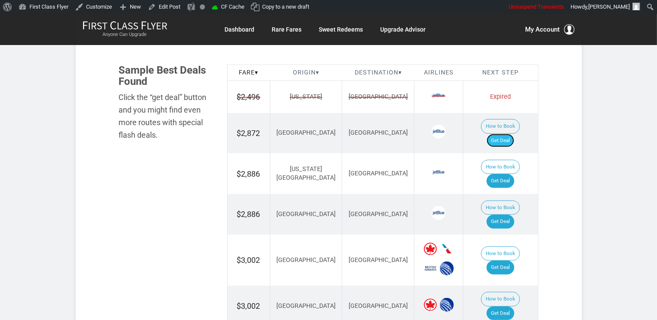
click at [511, 134] on link "Get Deal" at bounding box center [501, 141] width 28 height 14
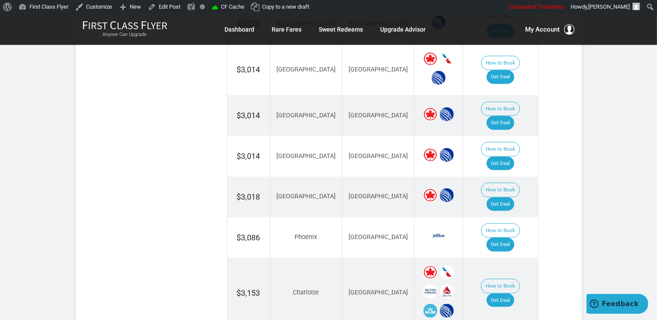
scroll to position [959, 0]
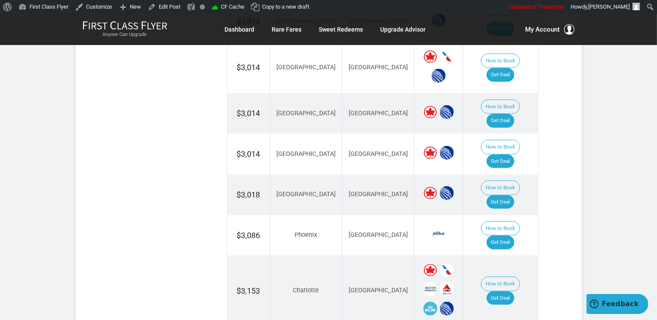
click at [502, 215] on td "How to Book Get Deal" at bounding box center [500, 235] width 75 height 41
click at [503, 235] on link "Get Deal" at bounding box center [501, 242] width 28 height 14
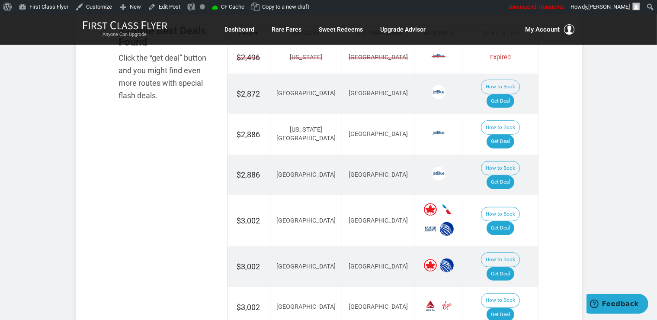
scroll to position [502, 0]
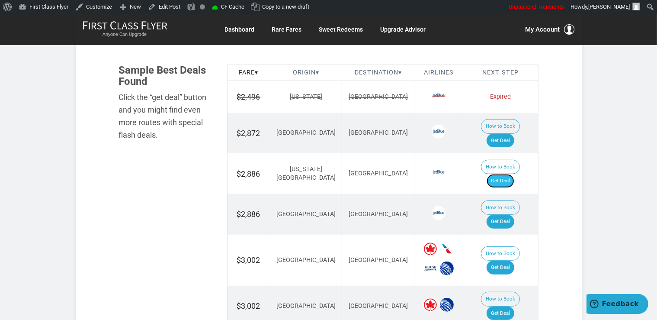
click at [513, 174] on link "Get Deal" at bounding box center [501, 181] width 28 height 14
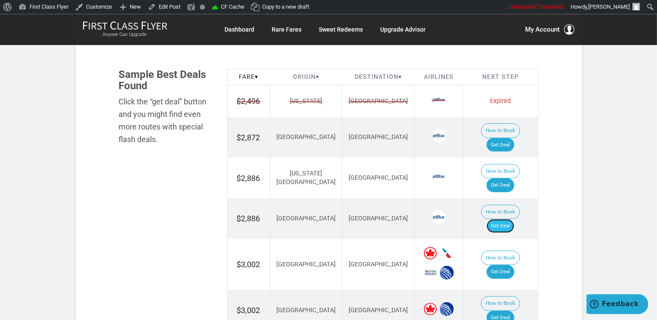
click at [507, 219] on link "Get Deal" at bounding box center [501, 226] width 28 height 14
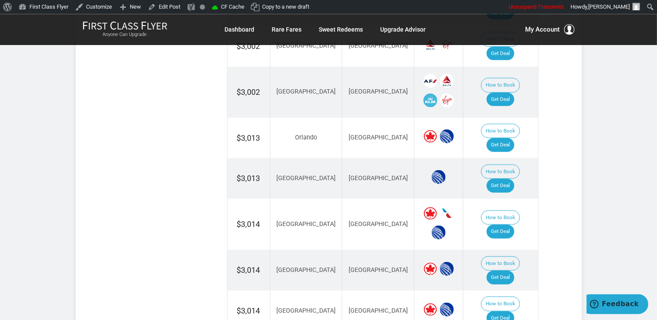
scroll to position [818, 0]
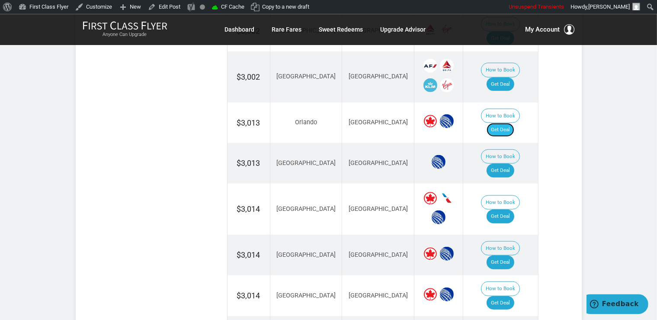
click at [500, 122] on link "Get Deal" at bounding box center [501, 129] width 28 height 14
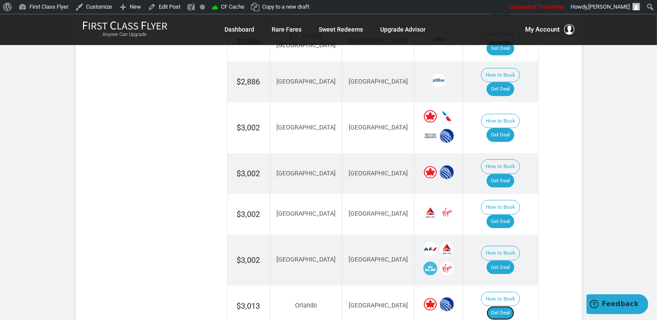
scroll to position [590, 0]
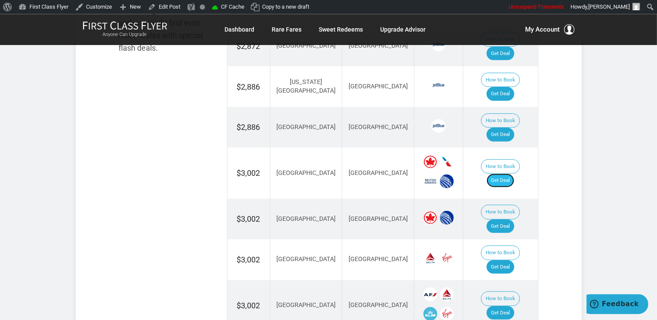
click at [510, 173] on link "Get Deal" at bounding box center [501, 180] width 28 height 14
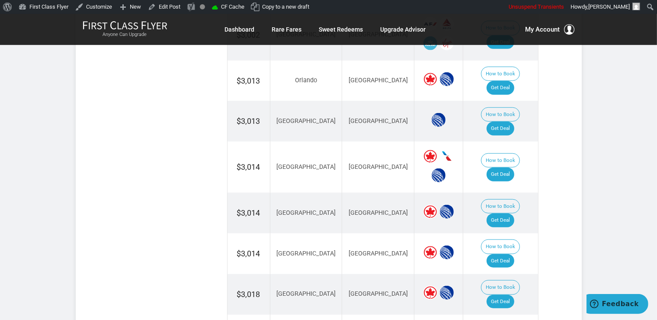
scroll to position [864, 0]
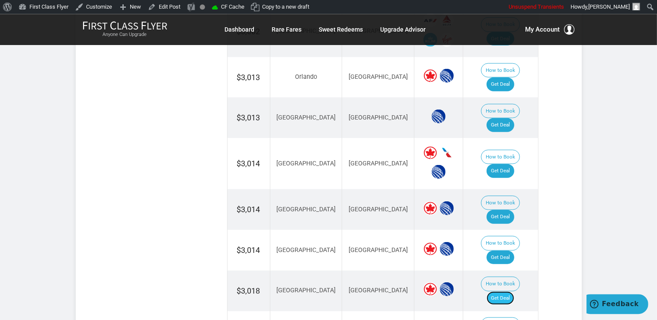
click at [503, 291] on link "Get Deal" at bounding box center [501, 298] width 28 height 14
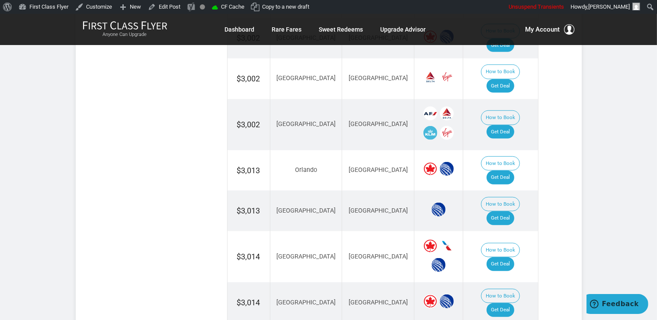
scroll to position [772, 0]
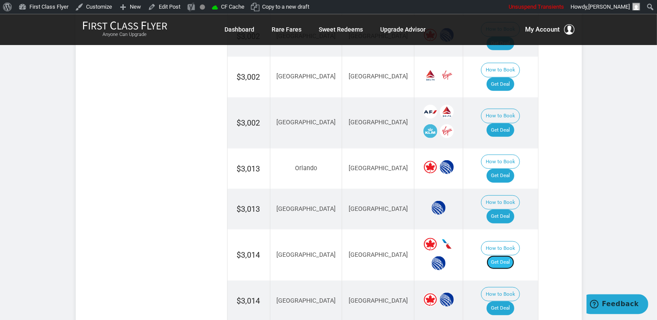
click at [512, 255] on link "Get Deal" at bounding box center [501, 262] width 28 height 14
click at [505, 209] on link "Get Deal" at bounding box center [501, 216] width 28 height 14
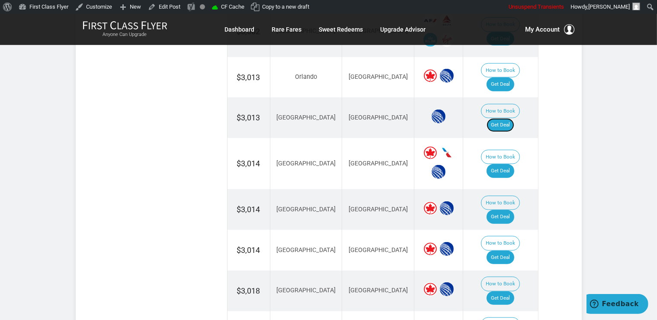
scroll to position [864, 0]
click at [510, 209] on link "Get Deal" at bounding box center [501, 216] width 28 height 14
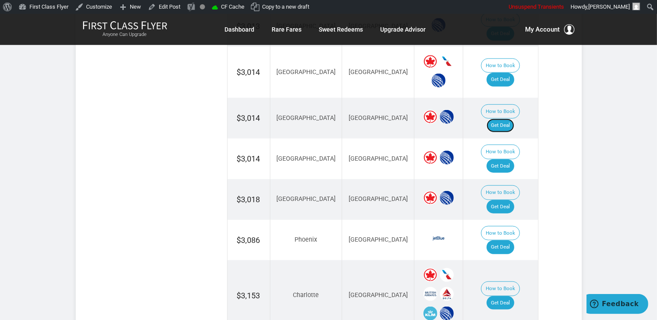
scroll to position [956, 0]
drag, startPoint x: 514, startPoint y: 78, endPoint x: 515, endPoint y: 85, distance: 7.0
click at [514, 158] on link "Get Deal" at bounding box center [501, 165] width 28 height 14
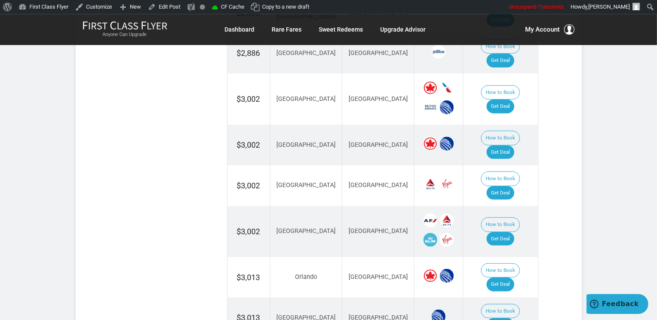
scroll to position [635, 0]
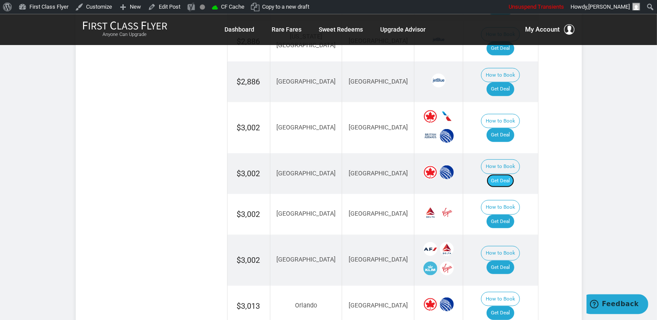
click at [499, 174] on link "Get Deal" at bounding box center [501, 181] width 28 height 14
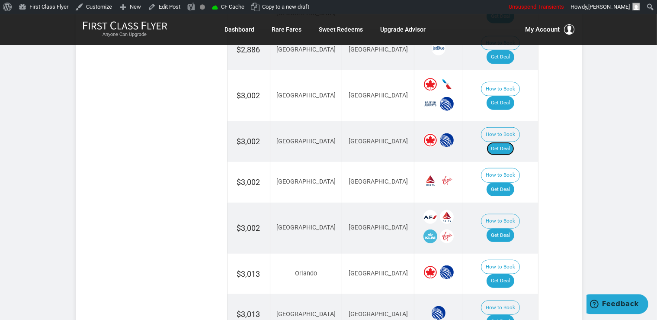
scroll to position [727, 0]
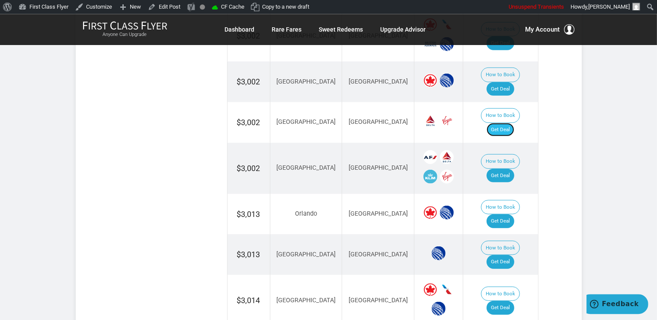
click at [514, 122] on link "Get Deal" at bounding box center [501, 129] width 28 height 14
click at [513, 122] on link "Get Deal" at bounding box center [501, 129] width 28 height 14
click at [515, 168] on link "Get Deal" at bounding box center [501, 175] width 28 height 14
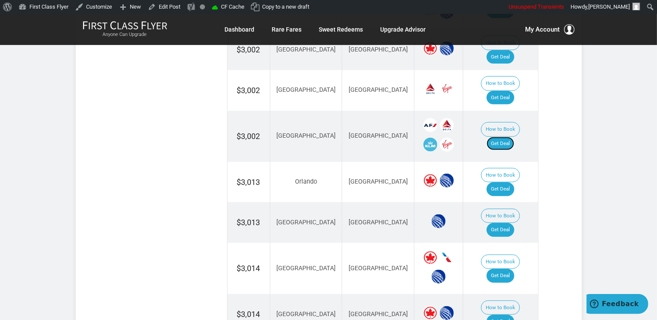
scroll to position [818, 0]
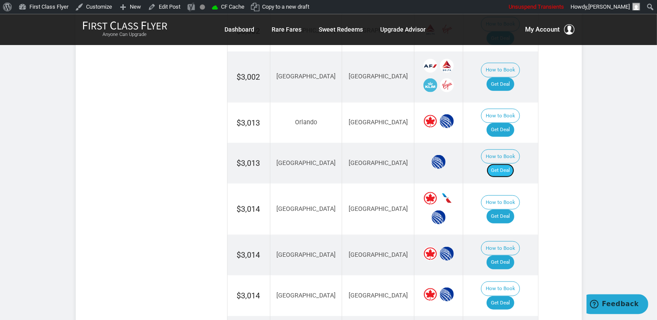
click at [499, 163] on link "Get Deal" at bounding box center [501, 170] width 28 height 14
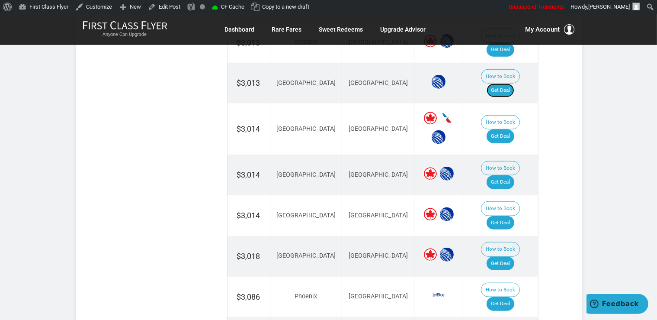
scroll to position [910, 0]
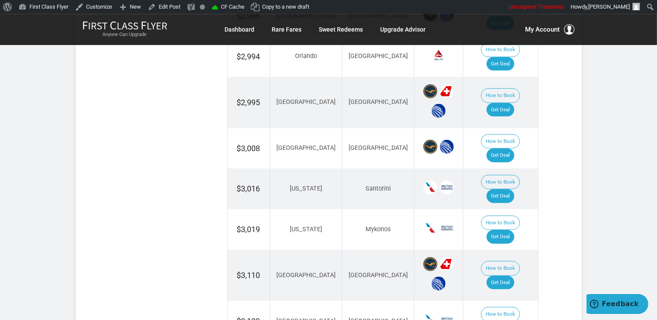
scroll to position [731, 0]
click at [515, 189] on link "Get Deal" at bounding box center [501, 196] width 28 height 14
drag, startPoint x: 510, startPoint y: 176, endPoint x: 523, endPoint y: 182, distance: 14.3
click at [510, 229] on link "Get Deal" at bounding box center [501, 236] width 28 height 14
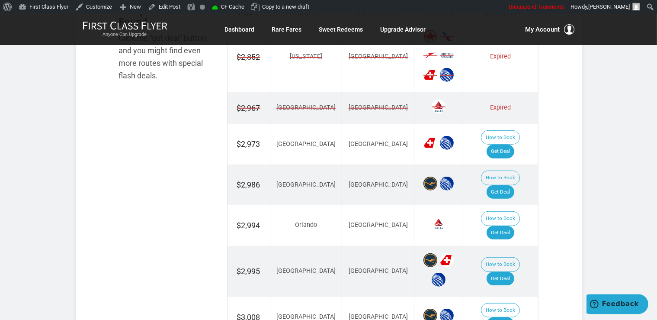
scroll to position [594, 0]
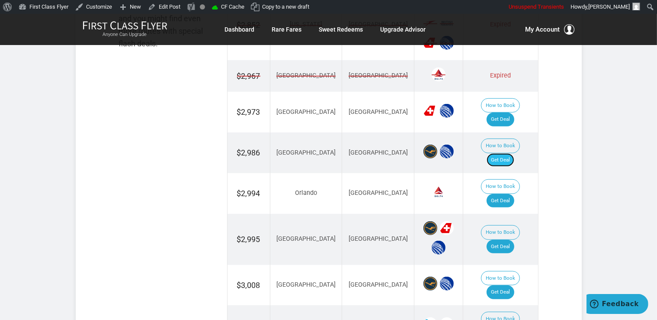
click at [513, 153] on link "Get Deal" at bounding box center [501, 160] width 28 height 14
click at [510, 113] on link "Get Deal" at bounding box center [501, 120] width 28 height 14
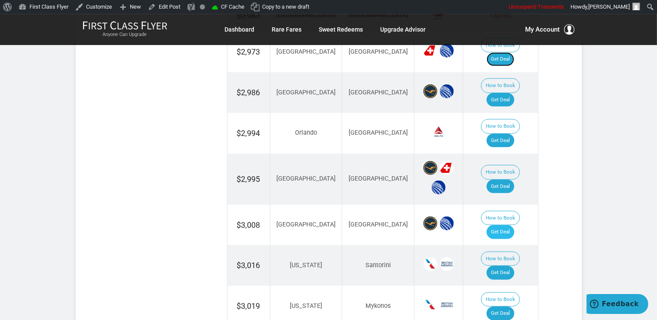
scroll to position [685, 0]
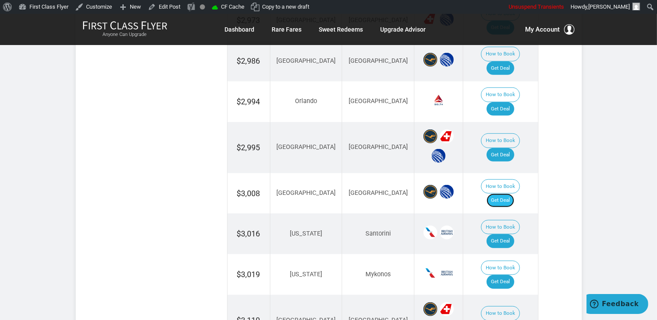
click at [507, 193] on link "Get Deal" at bounding box center [501, 200] width 28 height 14
click at [510, 193] on link "Get Deal" at bounding box center [501, 200] width 28 height 14
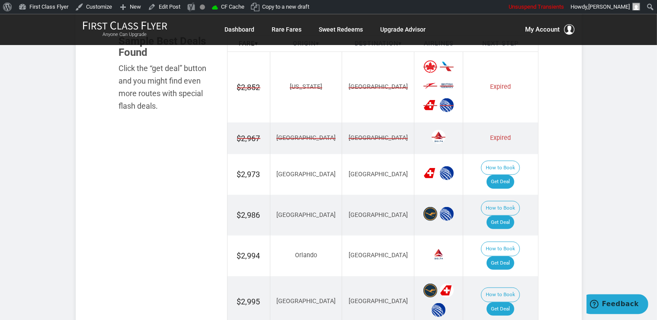
scroll to position [502, 0]
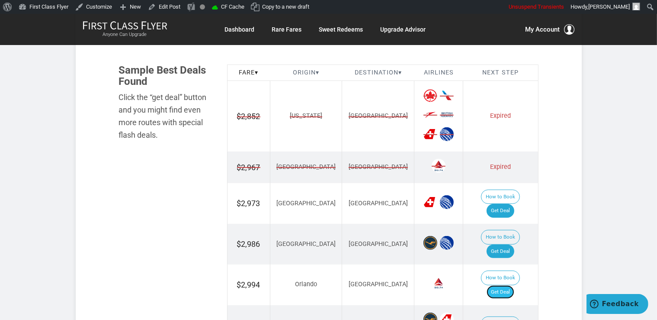
click at [511, 285] on link "Get Deal" at bounding box center [501, 292] width 28 height 14
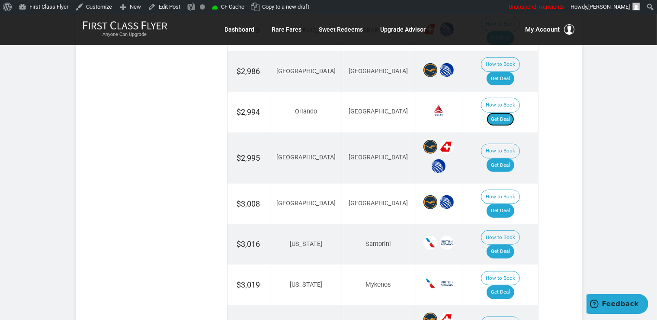
scroll to position [679, 0]
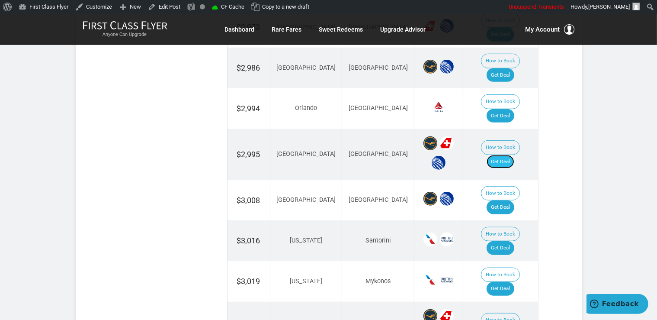
click at [511, 155] on link "Get Deal" at bounding box center [501, 162] width 28 height 14
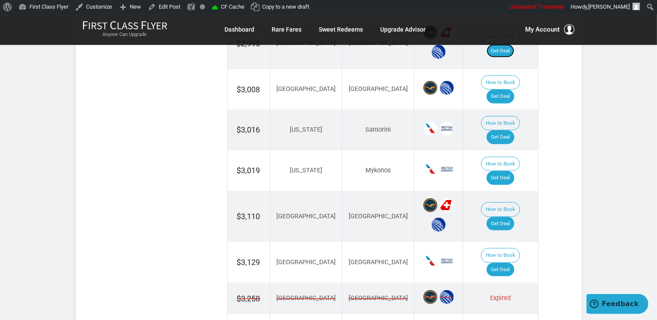
scroll to position [816, 0]
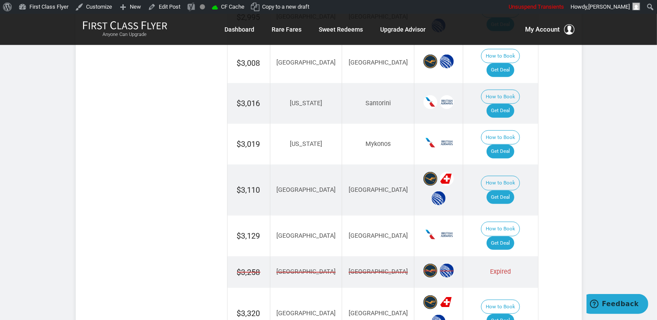
click at [521, 164] on td "How to Book Get Deal" at bounding box center [500, 189] width 75 height 51
click at [515, 190] on link "Get Deal" at bounding box center [501, 197] width 28 height 14
click at [505, 236] on link "Get Deal" at bounding box center [501, 243] width 28 height 14
click at [502, 314] on link "Get Deal" at bounding box center [501, 321] width 28 height 14
click at [504, 314] on link "Get Deal" at bounding box center [501, 321] width 28 height 14
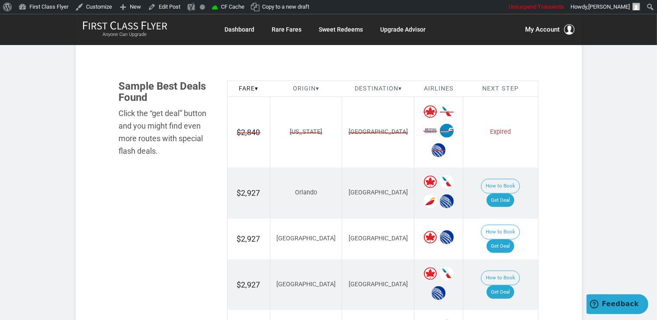
scroll to position [502, 0]
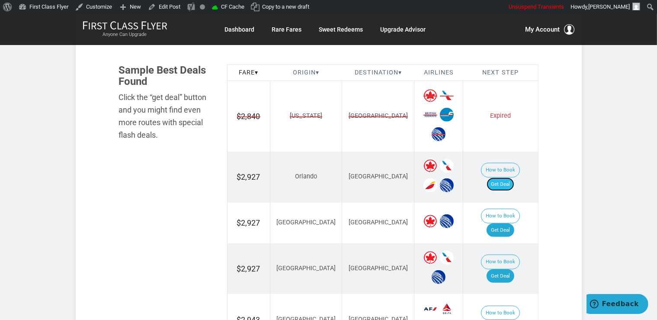
click at [512, 177] on link "Get Deal" at bounding box center [501, 184] width 28 height 14
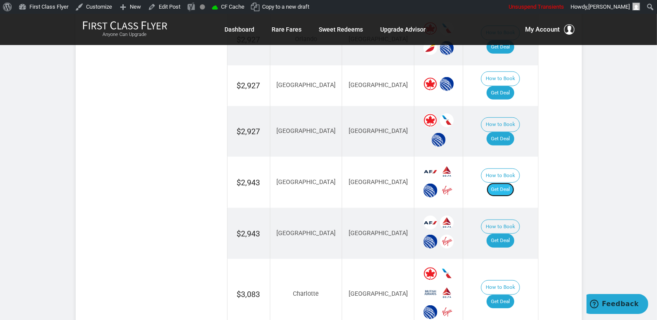
click at [509, 183] on link "Get Deal" at bounding box center [501, 190] width 28 height 14
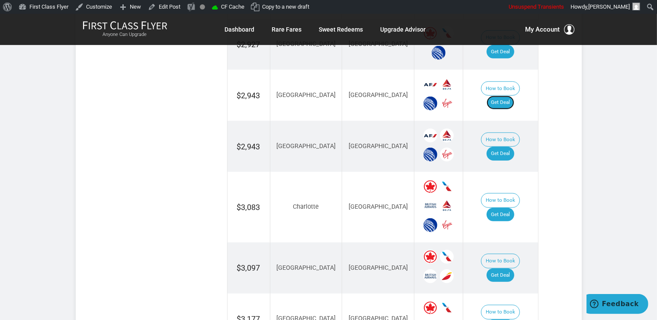
scroll to position [731, 0]
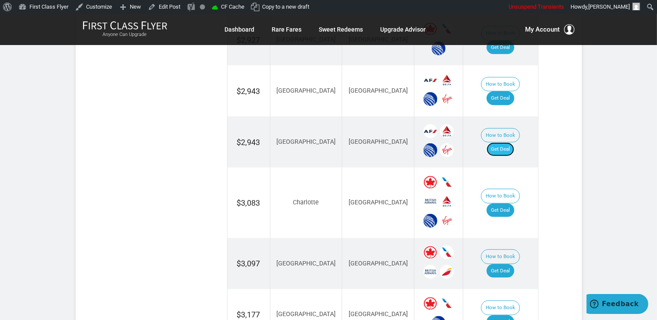
click at [515, 142] on link "Get Deal" at bounding box center [501, 149] width 28 height 14
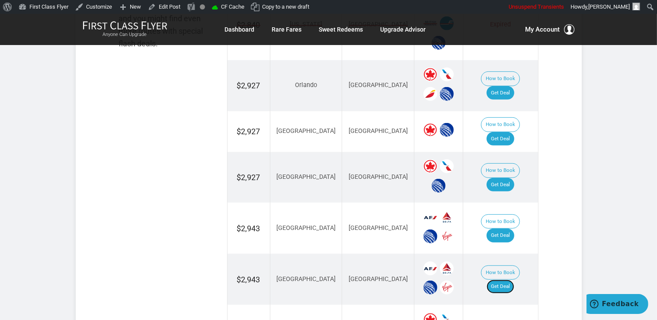
scroll to position [548, 0]
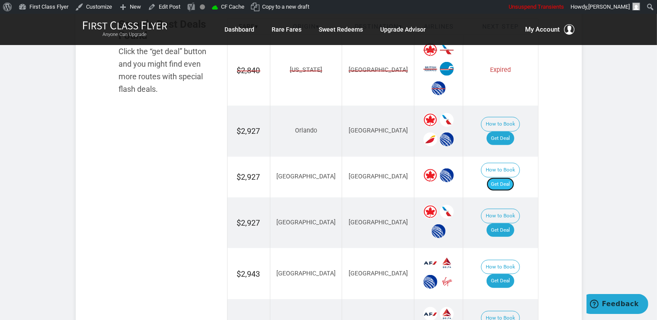
click at [508, 177] on link "Get Deal" at bounding box center [501, 184] width 28 height 14
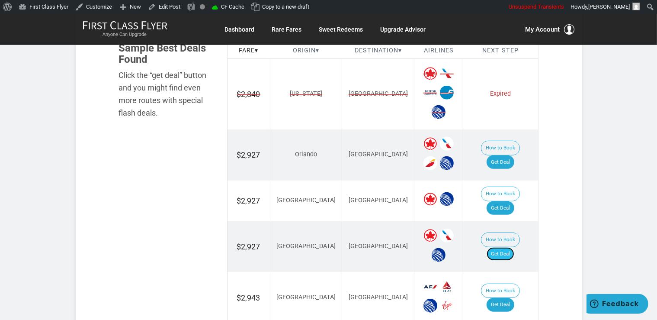
click at [505, 247] on link "Get Deal" at bounding box center [501, 254] width 28 height 14
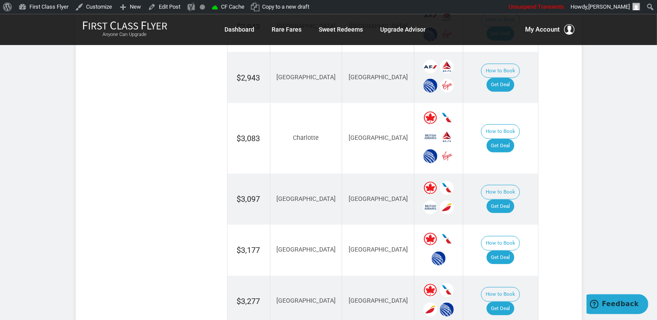
scroll to position [798, 0]
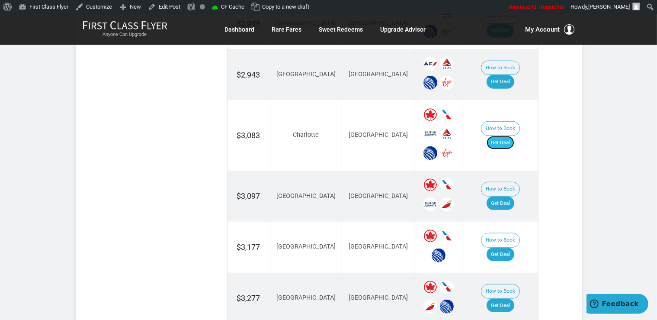
click at [507, 136] on link "Get Deal" at bounding box center [501, 143] width 28 height 14
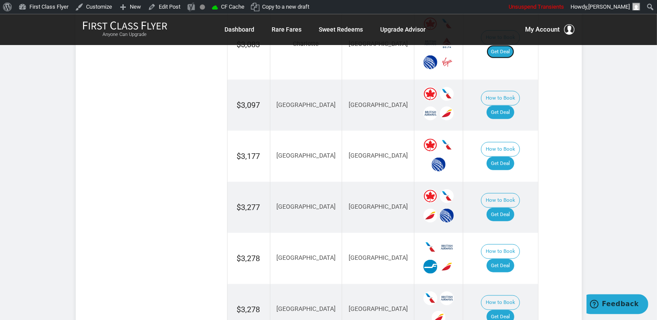
scroll to position [890, 0]
click at [512, 105] on link "Get Deal" at bounding box center [501, 112] width 28 height 14
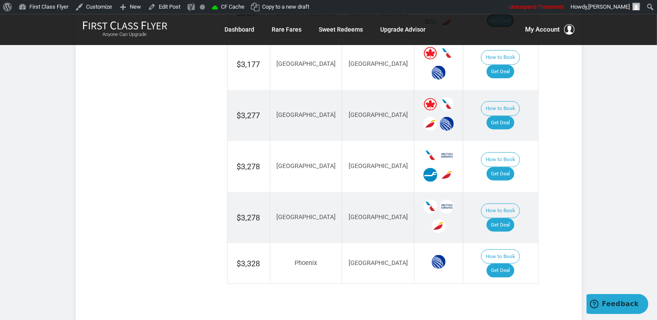
scroll to position [981, 0]
click at [508, 116] on link "Get Deal" at bounding box center [501, 123] width 28 height 14
click at [499, 167] on link "Get Deal" at bounding box center [501, 174] width 28 height 14
click at [508, 218] on link "Get Deal" at bounding box center [501, 225] width 28 height 14
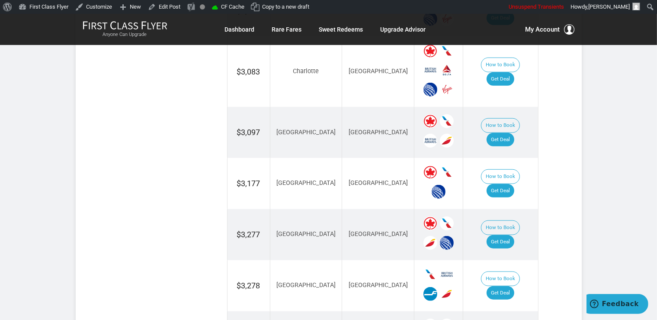
scroll to position [844, 0]
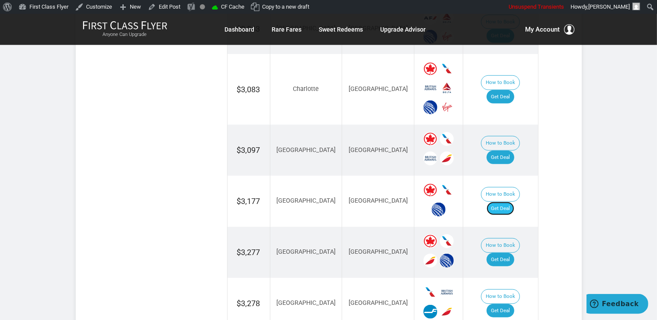
click at [505, 202] on link "Get Deal" at bounding box center [501, 209] width 28 height 14
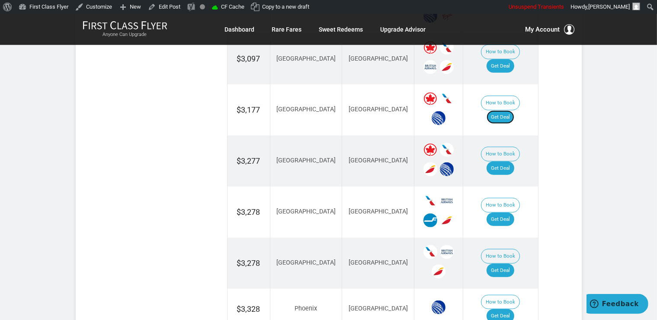
scroll to position [1027, 0]
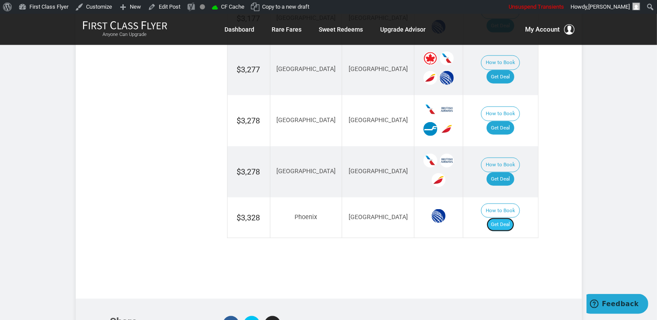
drag, startPoint x: 504, startPoint y: 192, endPoint x: 508, endPoint y: 194, distance: 4.7
click at [504, 218] on link "Get Deal" at bounding box center [501, 225] width 28 height 14
